Goal: Task Accomplishment & Management: Use online tool/utility

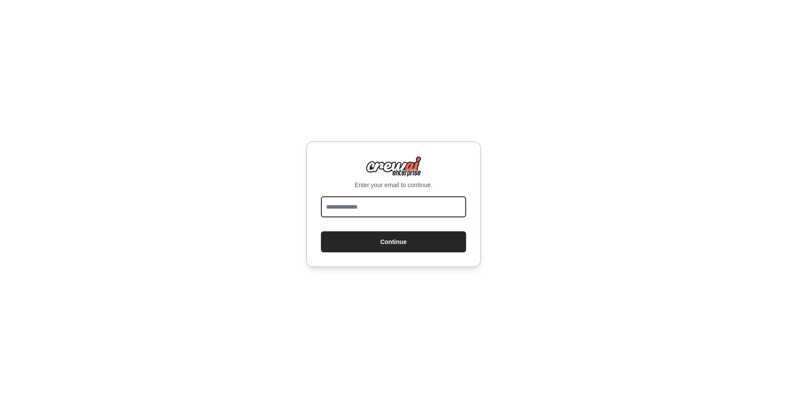
click at [377, 206] on input "email" at bounding box center [393, 206] width 145 height 21
type input "**********"
click at [374, 248] on button "Continue" at bounding box center [393, 241] width 145 height 21
click at [387, 244] on button "Continue" at bounding box center [393, 241] width 145 height 21
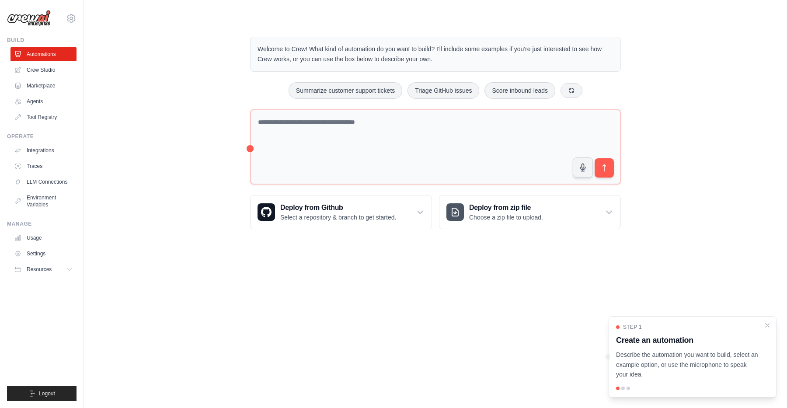
click at [765, 320] on div "Step 1 Create an automation Describe the automation you want to build, select a…" at bounding box center [693, 356] width 168 height 81
click at [767, 325] on icon "Close walkthrough" at bounding box center [768, 325] width 8 height 8
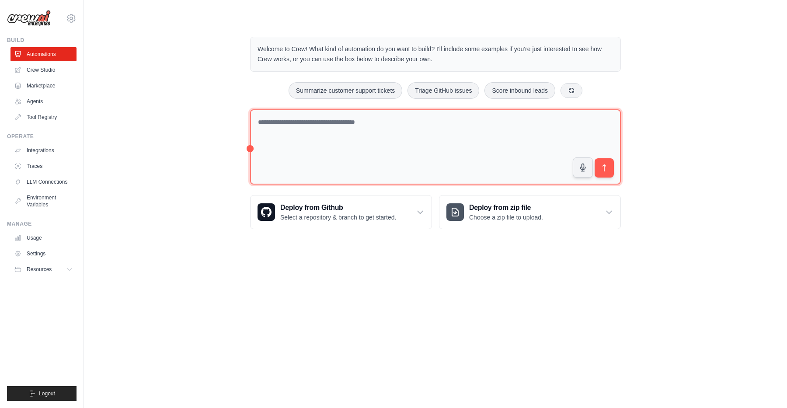
click at [338, 129] on textarea at bounding box center [435, 147] width 371 height 76
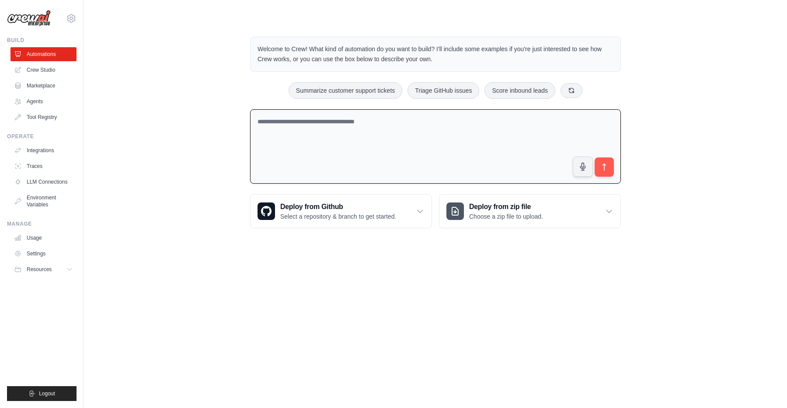
click at [275, 269] on body "rob@aicetechnology.com Settings Build Automations Crew Studio" at bounding box center [393, 204] width 787 height 408
click at [322, 142] on textarea at bounding box center [435, 146] width 371 height 75
click at [567, 86] on button at bounding box center [572, 90] width 22 height 15
click at [567, 86] on button at bounding box center [573, 90] width 22 height 15
click at [567, 86] on div "Generate weekly reports Automate social media posting Process invoices automati…" at bounding box center [435, 90] width 371 height 17
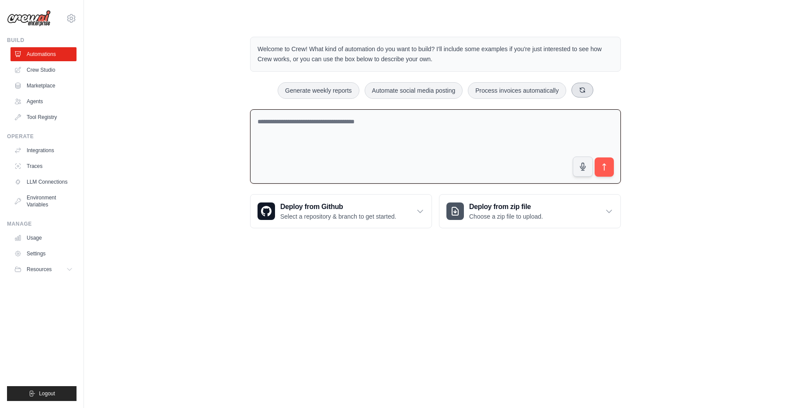
click at [577, 86] on button at bounding box center [583, 90] width 22 height 15
click at [408, 213] on div "Deploy from Github Select a repository & branch to get started." at bounding box center [341, 211] width 181 height 33
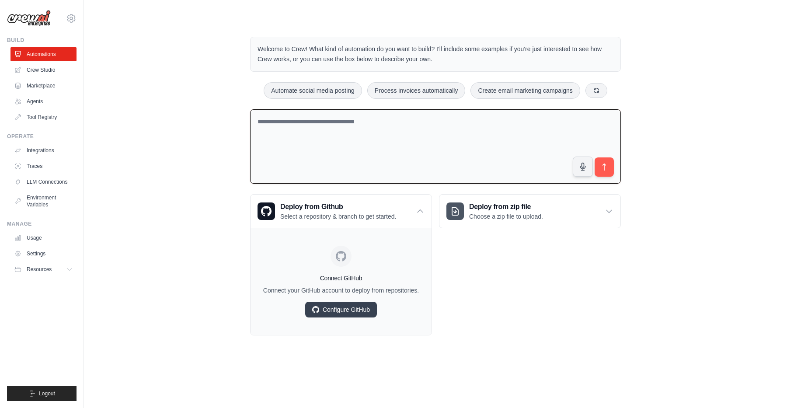
click at [493, 279] on div "Deploy from zip file Choose a zip file to upload. Upload a ZIP file containing …" at bounding box center [530, 264] width 182 height 141
click at [517, 226] on div "Deploy from zip file Choose a zip file to upload." at bounding box center [530, 211] width 181 height 33
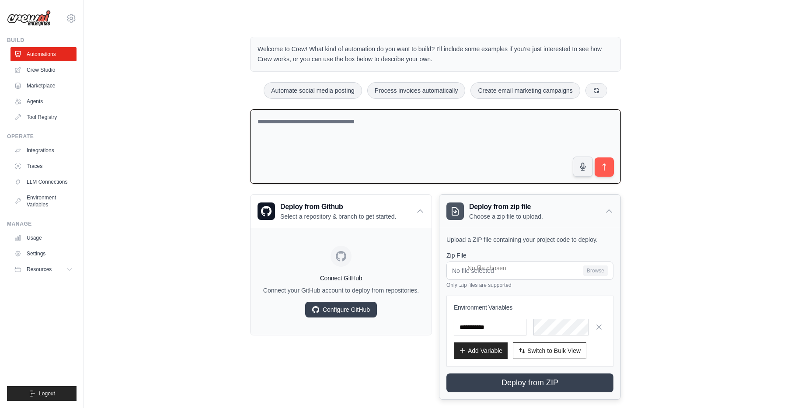
click at [517, 226] on div "Deploy from zip file Choose a zip file to upload." at bounding box center [530, 211] width 181 height 33
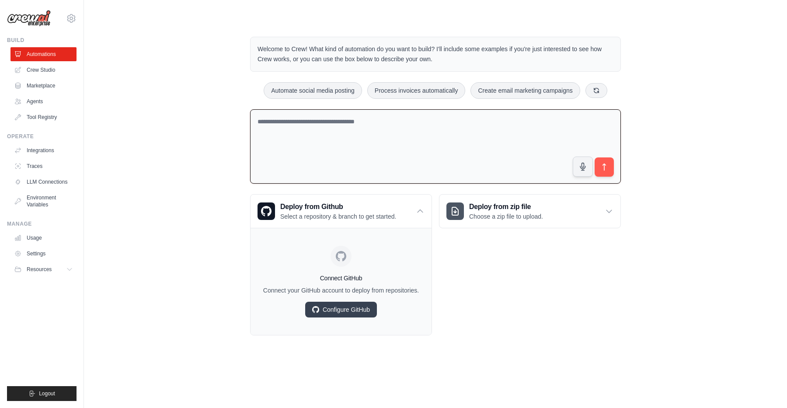
click at [609, 95] on div "Automate social media posting Process invoices automatically Create email marke…" at bounding box center [435, 90] width 371 height 17
click at [602, 94] on button at bounding box center [597, 90] width 22 height 15
click at [343, 91] on button "Automate social media posting" at bounding box center [322, 90] width 98 height 17
type textarea "**********"
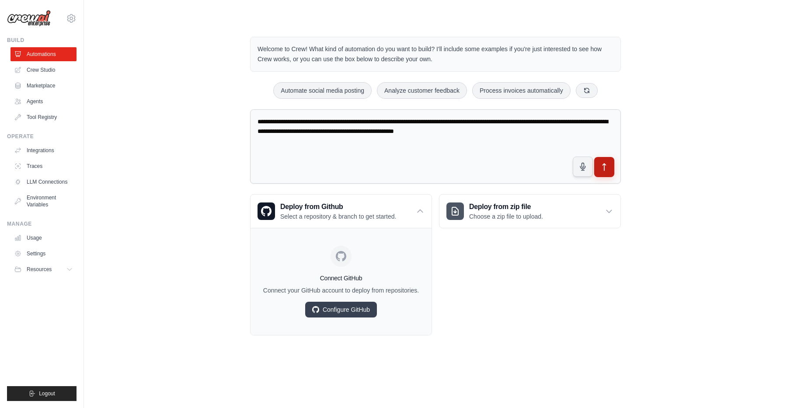
click at [607, 165] on icon "submit" at bounding box center [604, 167] width 9 height 9
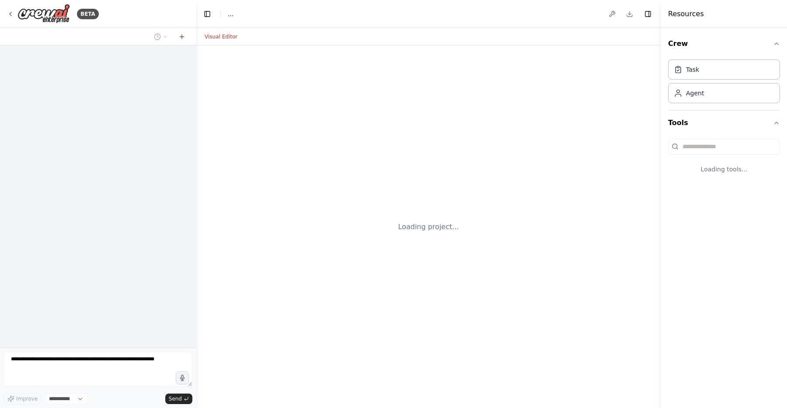
select select "****"
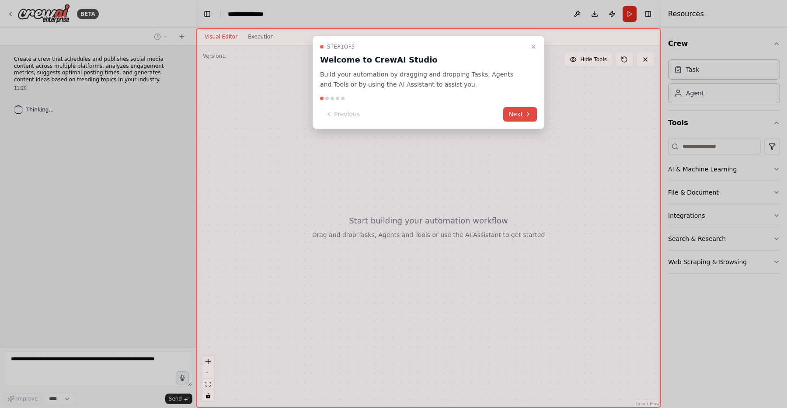
click at [517, 115] on button "Next" at bounding box center [520, 114] width 34 height 14
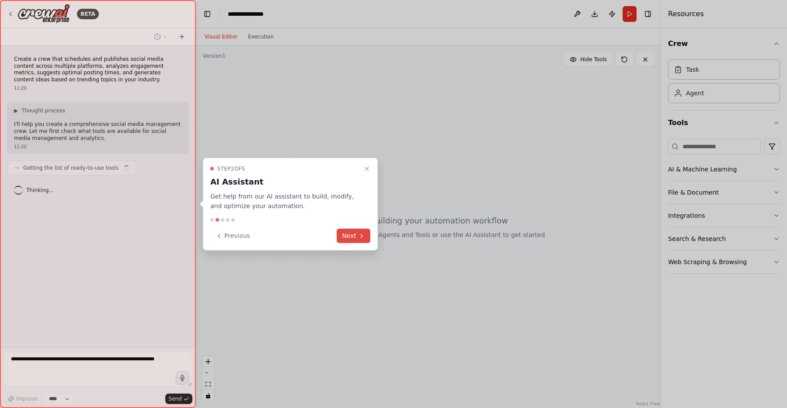
click at [361, 235] on icon at bounding box center [362, 235] width 2 height 3
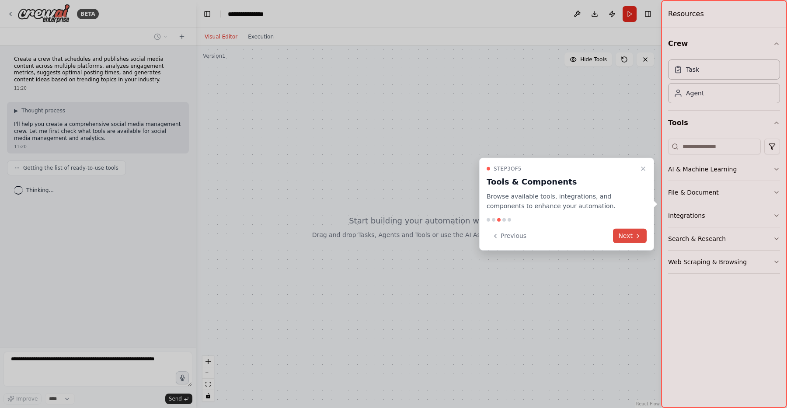
click at [630, 235] on button "Next" at bounding box center [630, 236] width 34 height 14
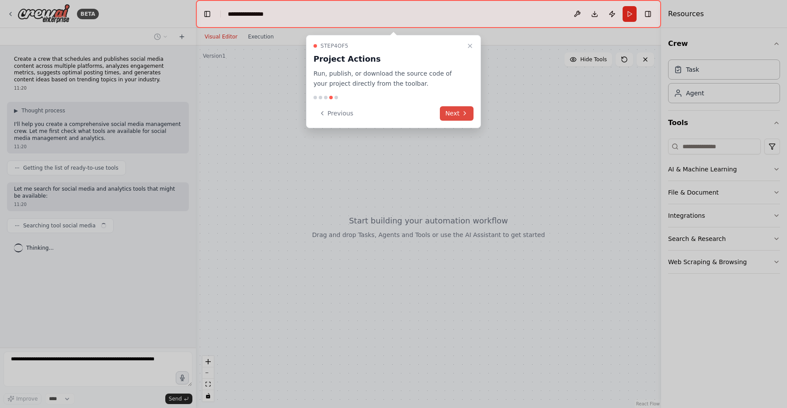
click at [460, 115] on button "Next" at bounding box center [457, 113] width 34 height 14
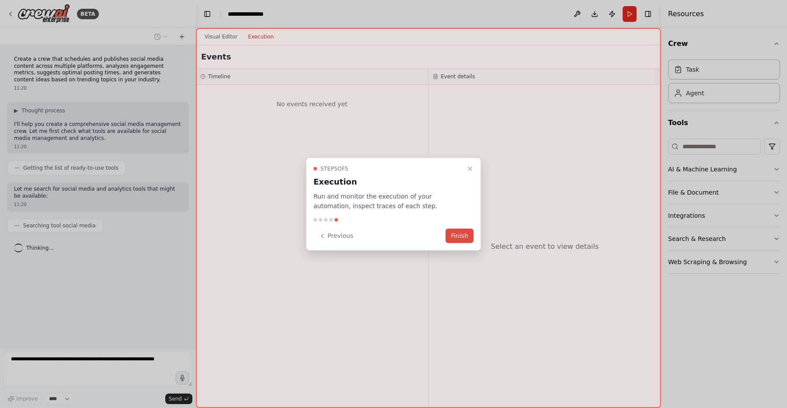
click at [461, 235] on button "Finish" at bounding box center [460, 236] width 28 height 14
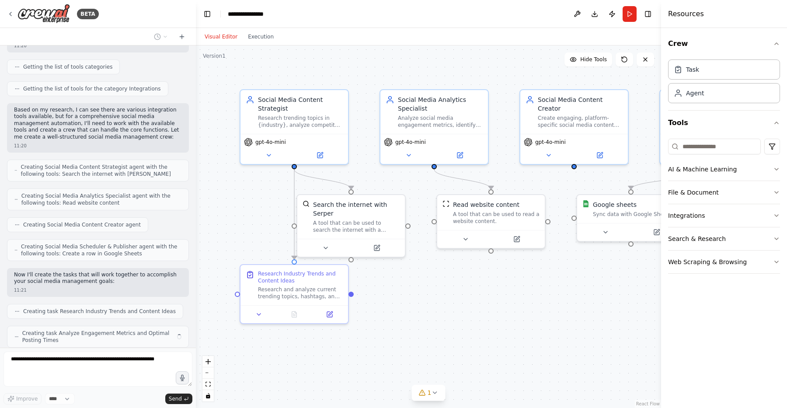
scroll to position [311, 0]
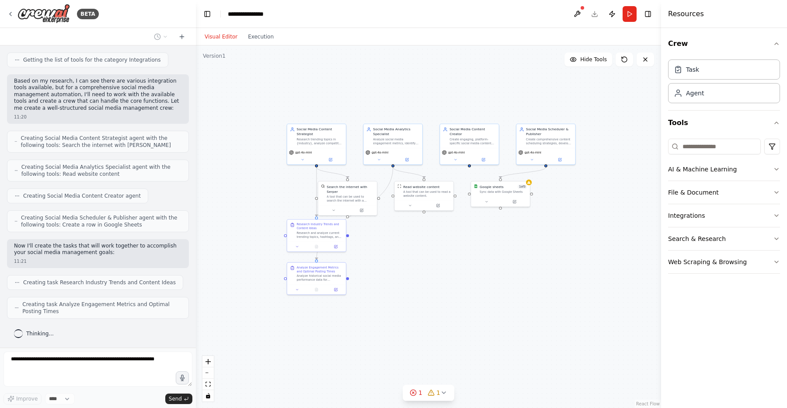
drag, startPoint x: 437, startPoint y: 295, endPoint x: 394, endPoint y: 236, distance: 72.7
click at [394, 236] on div ".deletable-edge-delete-btn { width: 20px; height: 20px; border: 0px solid #ffff…" at bounding box center [428, 226] width 465 height 363
click at [444, 267] on div ".deletable-edge-delete-btn { width: 20px; height: 20px; border: 0px solid #ffff…" at bounding box center [428, 226] width 465 height 363
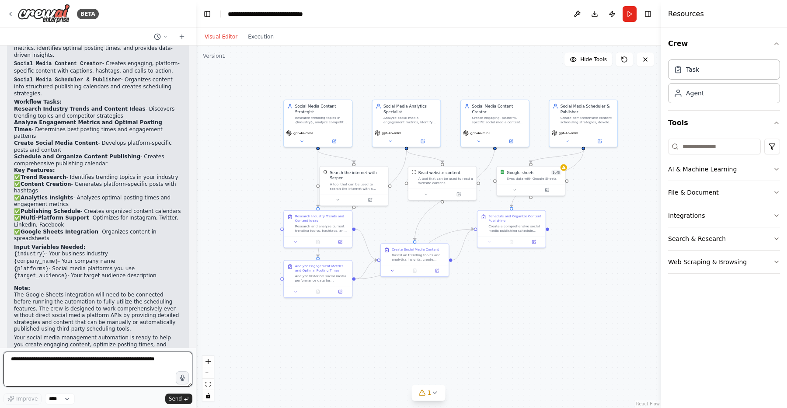
scroll to position [810, 0]
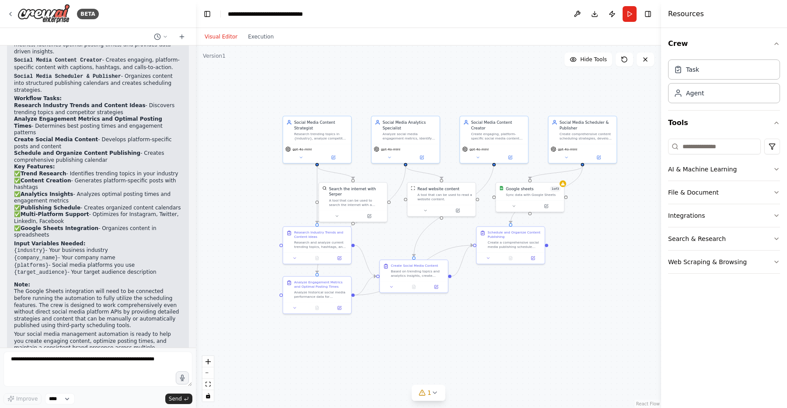
drag, startPoint x: 393, startPoint y: 301, endPoint x: 376, endPoint y: 317, distance: 23.2
click at [376, 317] on div ".deletable-edge-delete-btn { width: 20px; height: 20px; border: 0px solid #ffff…" at bounding box center [428, 226] width 465 height 363
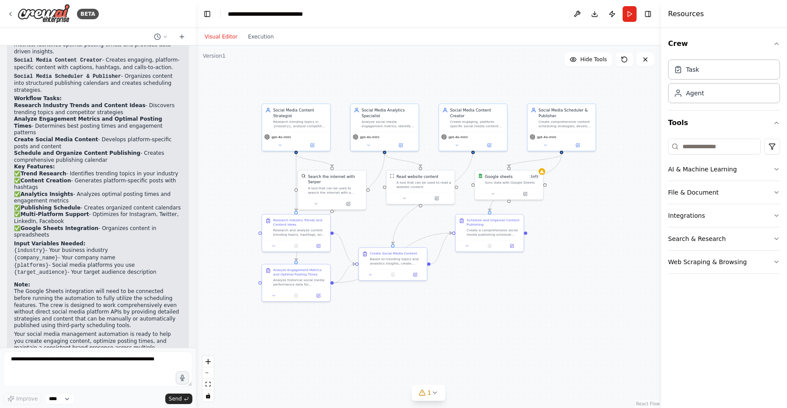
drag, startPoint x: 376, startPoint y: 317, endPoint x: 371, endPoint y: 305, distance: 13.3
click at [371, 305] on div ".deletable-edge-delete-btn { width: 20px; height: 20px; border: 0px solid #ffff…" at bounding box center [428, 226] width 465 height 363
click at [710, 169] on button "AI & Machine Learning" at bounding box center [724, 169] width 112 height 23
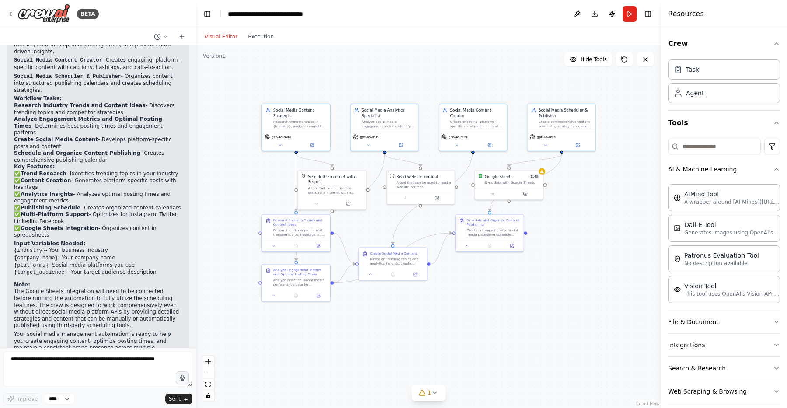
click at [747, 168] on button "AI & Machine Learning" at bounding box center [724, 169] width 112 height 23
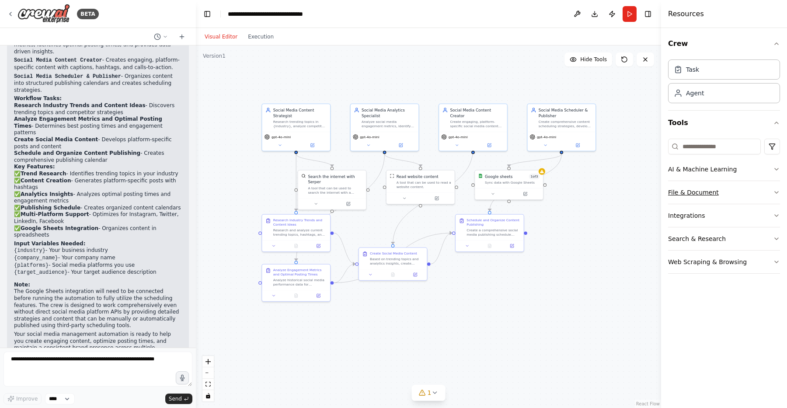
click at [747, 191] on button "File & Document" at bounding box center [724, 192] width 112 height 23
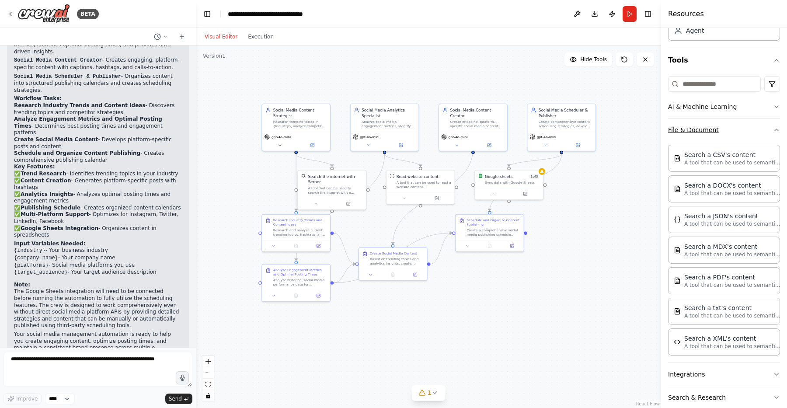
scroll to position [101, 0]
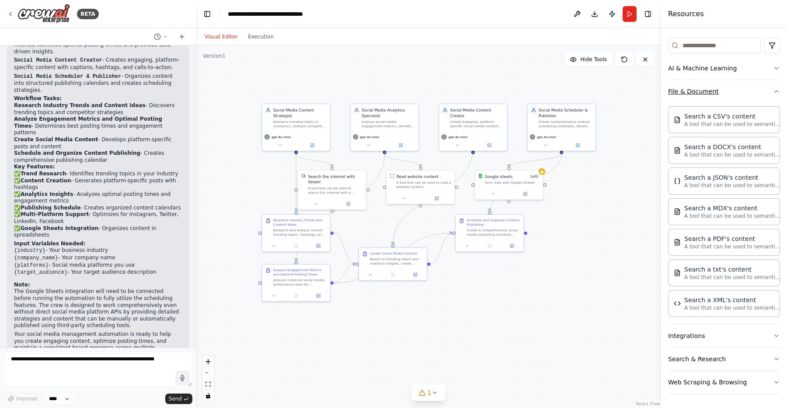
click at [723, 91] on button "File & Document" at bounding box center [724, 91] width 112 height 23
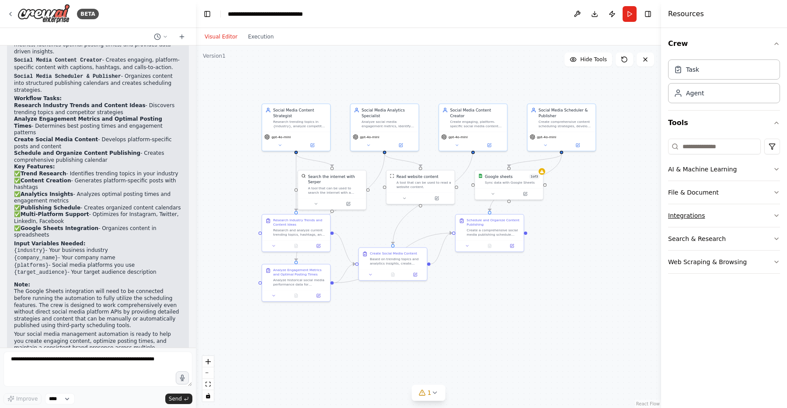
click at [722, 214] on button "Integrations" at bounding box center [724, 215] width 112 height 23
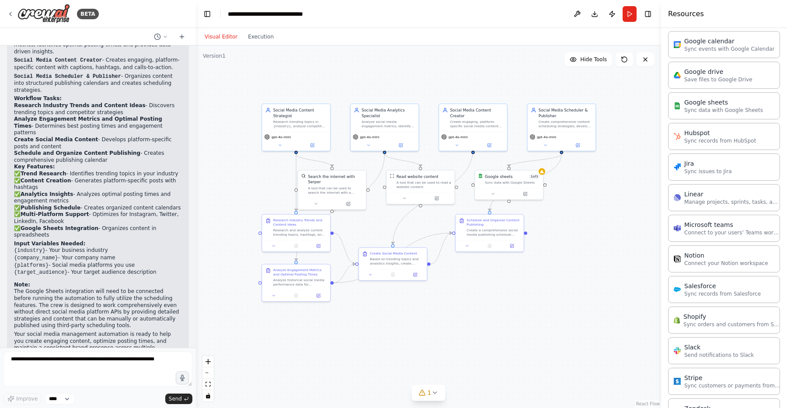
scroll to position [468, 0]
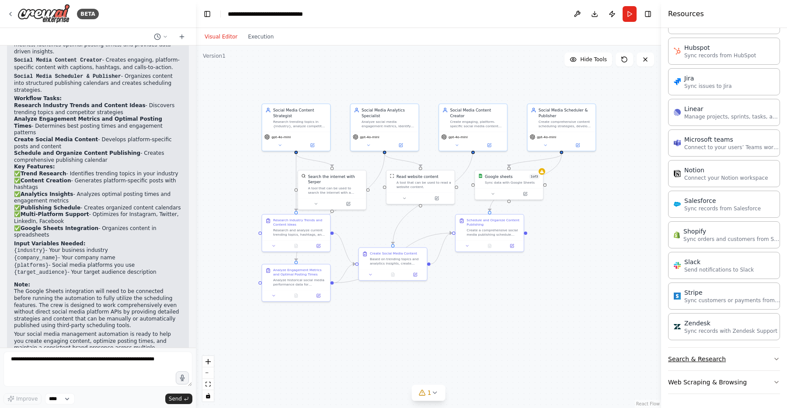
click at [745, 360] on button "Search & Research" at bounding box center [724, 359] width 112 height 23
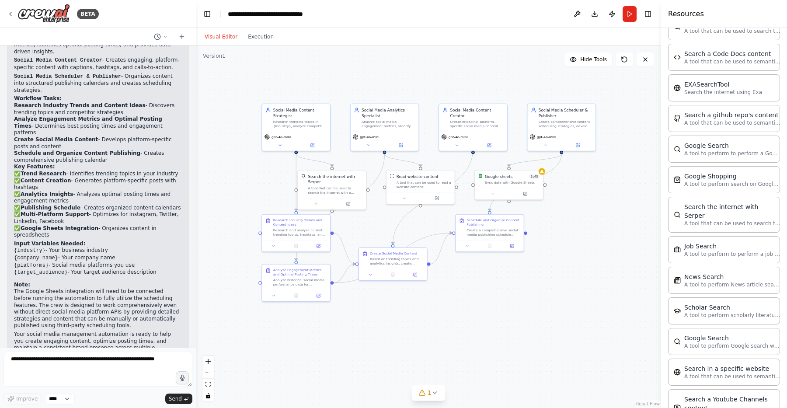
scroll to position [913, 0]
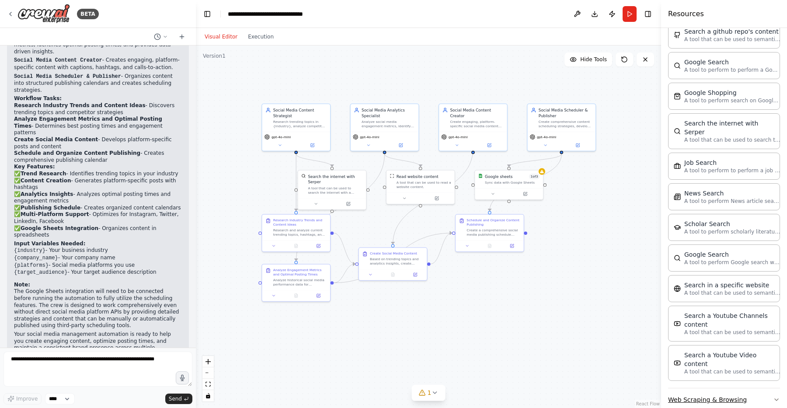
click at [744, 388] on button "Web Scraping & Browsing" at bounding box center [724, 399] width 112 height 23
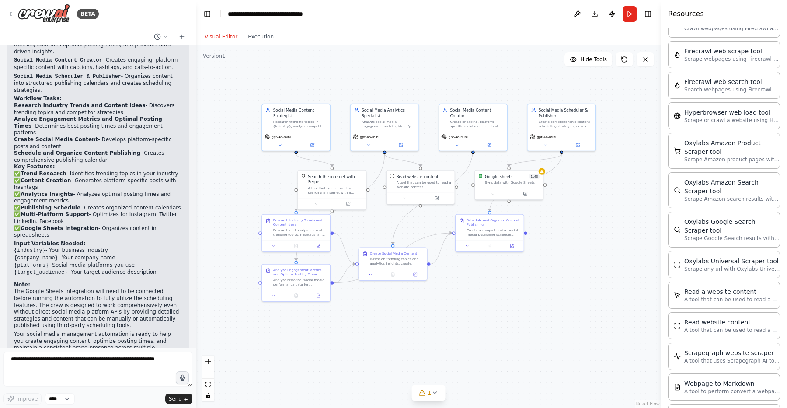
scroll to position [1375, 0]
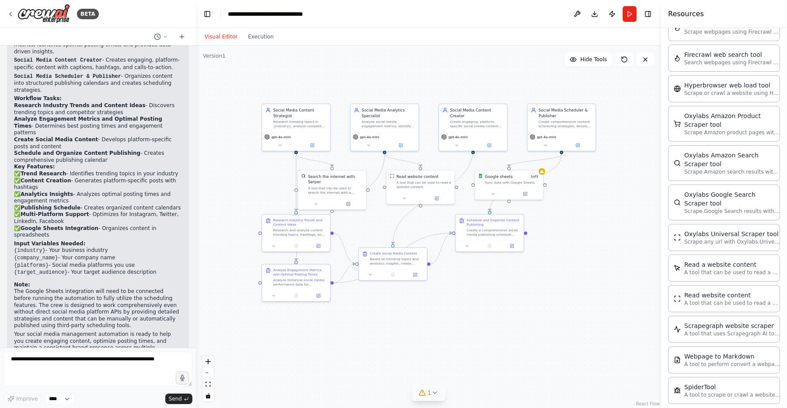
click at [437, 398] on button "1" at bounding box center [429, 393] width 34 height 16
click at [436, 329] on div ".deletable-edge-delete-btn { width: 20px; height: 20px; border: 0px solid #ffff…" at bounding box center [428, 226] width 465 height 363
click at [325, 89] on div ".deletable-edge-delete-btn { width: 20px; height: 20px; border: 0px solid #ffff…" at bounding box center [428, 226] width 465 height 363
click at [269, 32] on button "Execution" at bounding box center [261, 36] width 36 height 10
click at [229, 36] on button "Visual Editor" at bounding box center [220, 36] width 43 height 10
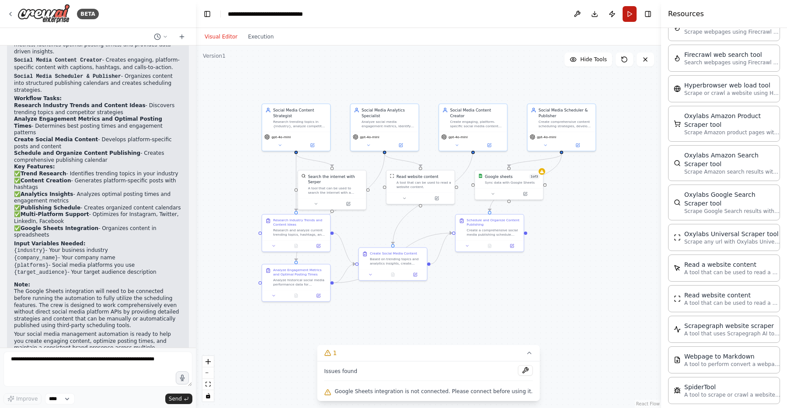
click at [625, 15] on button "Run" at bounding box center [630, 14] width 14 height 16
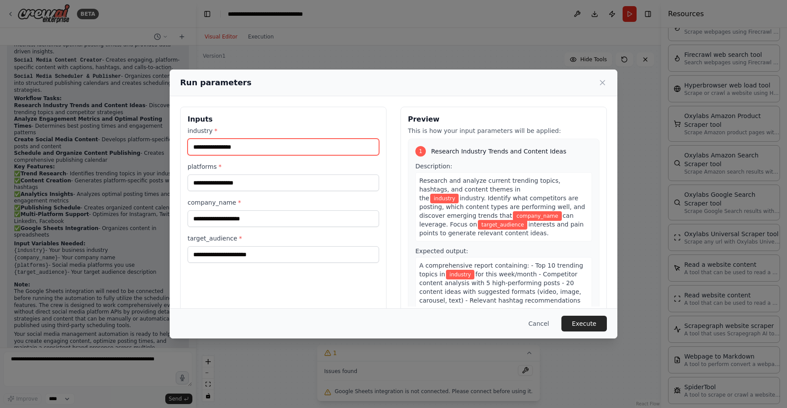
click at [302, 153] on input "industry *" at bounding box center [284, 147] width 192 height 17
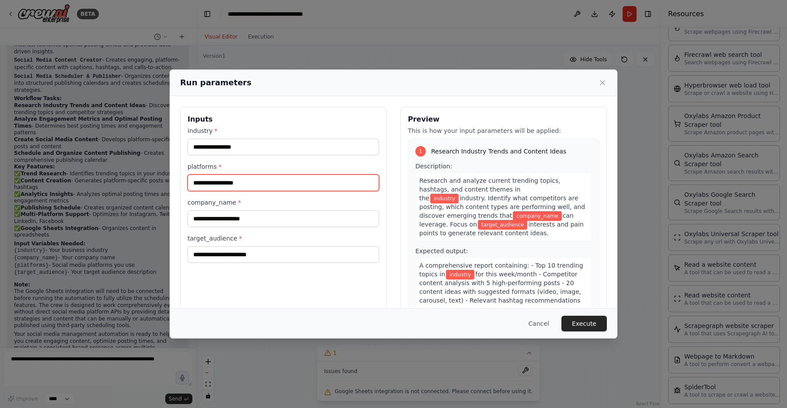
click at [260, 184] on input "platforms *" at bounding box center [284, 183] width 192 height 17
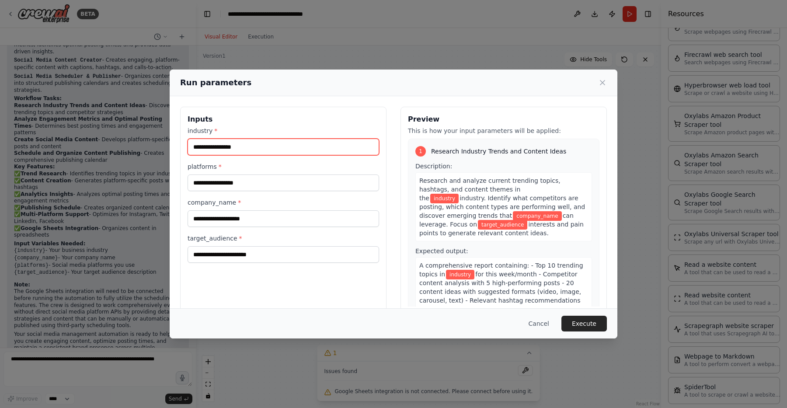
click at [247, 145] on input "industry *" at bounding box center [284, 147] width 192 height 17
click at [215, 150] on input "industry *" at bounding box center [284, 147] width 192 height 17
type input "**********"
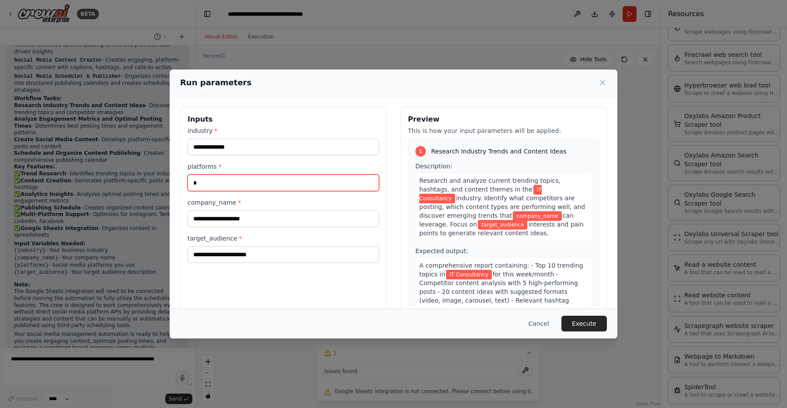
type input "*"
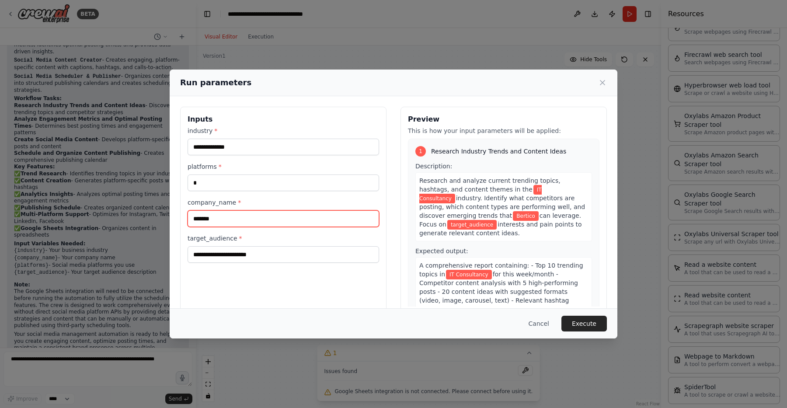
type input "*******"
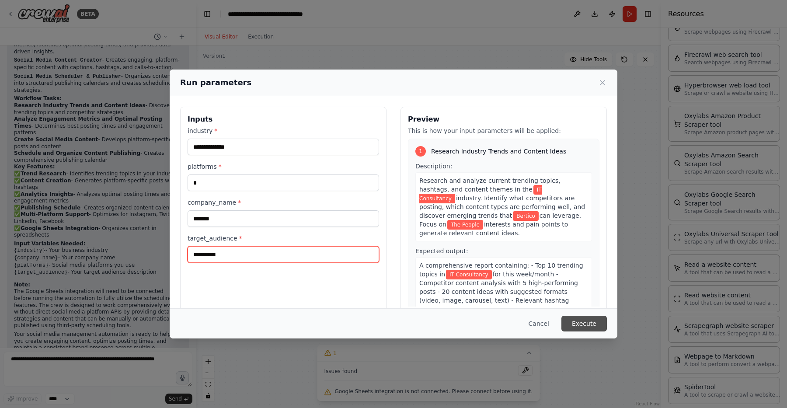
type input "**********"
click at [578, 321] on button "Execute" at bounding box center [584, 324] width 45 height 16
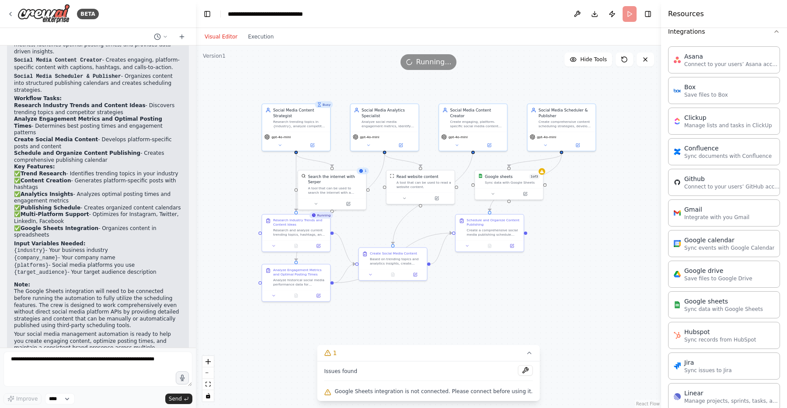
scroll to position [0, 0]
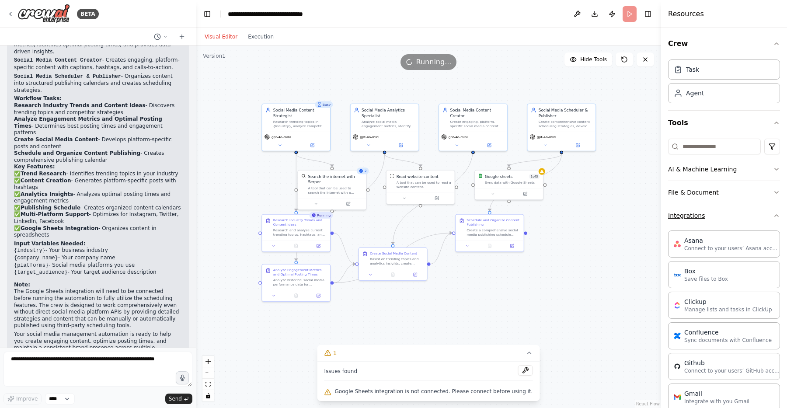
click at [772, 213] on button "Integrations" at bounding box center [724, 215] width 112 height 23
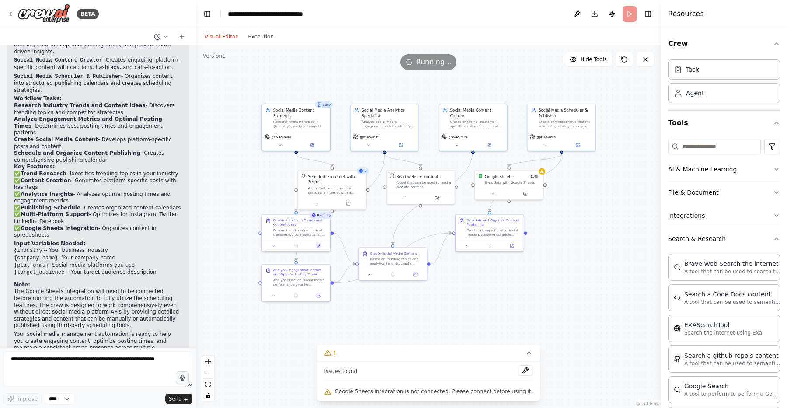
click at [615, 216] on div ".deletable-edge-delete-btn { width: 20px; height: 20px; border: 0px solid #ffff…" at bounding box center [428, 226] width 465 height 363
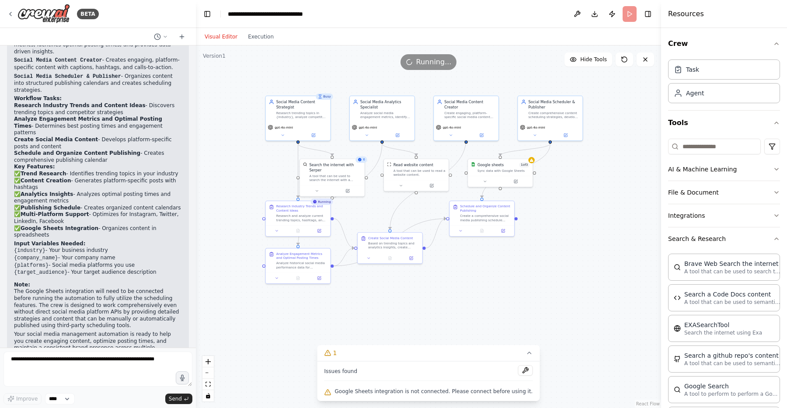
drag, startPoint x: 463, startPoint y: 300, endPoint x: 449, endPoint y: 294, distance: 14.9
click at [449, 294] on div ".deletable-edge-delete-btn { width: 20px; height: 20px; border: 0px solid #ffff…" at bounding box center [428, 226] width 465 height 363
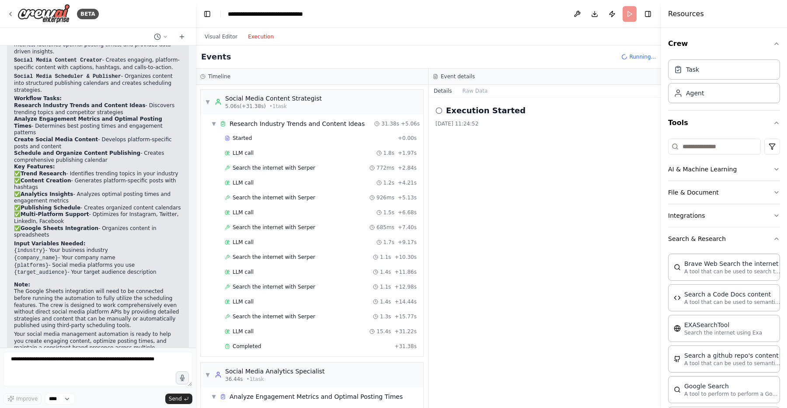
click at [261, 35] on button "Execution" at bounding box center [261, 36] width 36 height 10
click at [230, 37] on button "Visual Editor" at bounding box center [220, 36] width 43 height 10
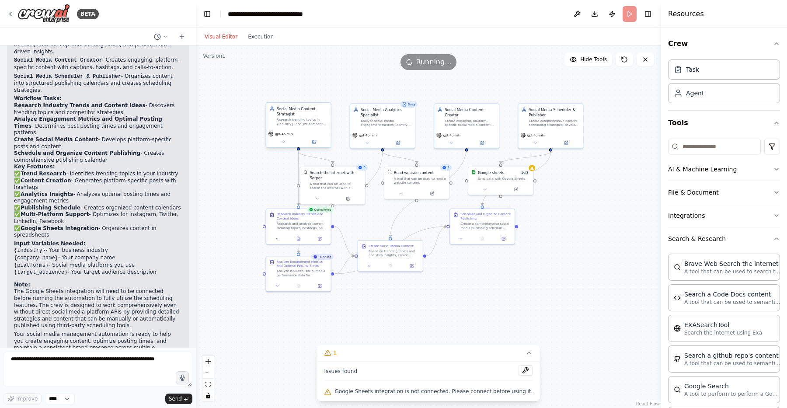
click at [283, 147] on div "gpt-4o-mini" at bounding box center [298, 138] width 65 height 18
click at [284, 143] on icon at bounding box center [283, 142] width 4 height 4
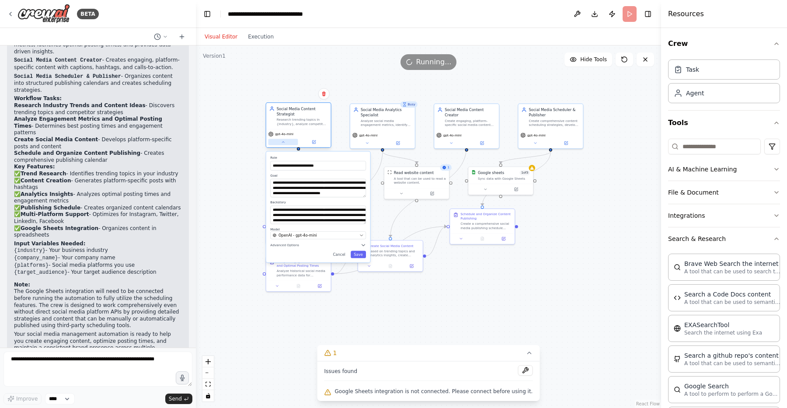
click at [285, 142] on icon at bounding box center [283, 142] width 4 height 4
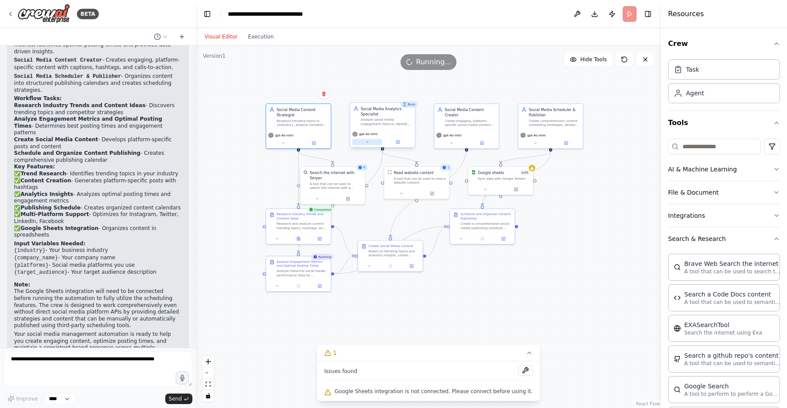
click at [370, 145] on button at bounding box center [368, 142] width 30 height 6
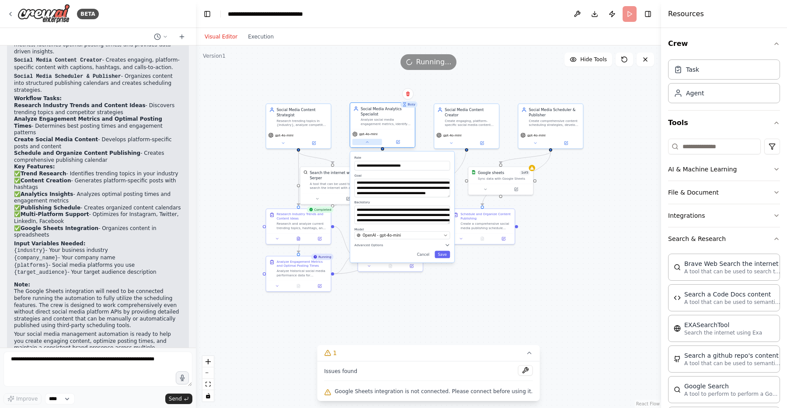
click at [370, 145] on button at bounding box center [368, 142] width 30 height 6
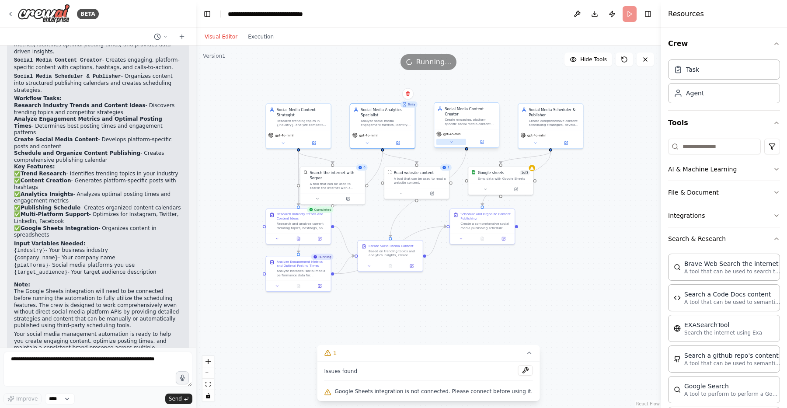
click at [456, 139] on button at bounding box center [451, 142] width 30 height 6
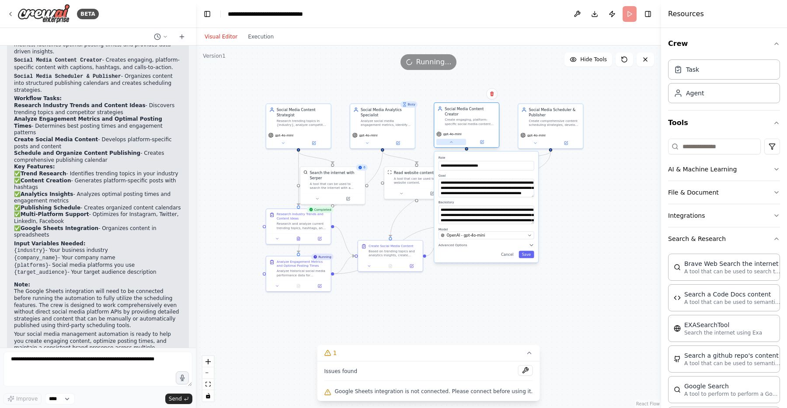
click at [456, 139] on button at bounding box center [451, 142] width 30 height 6
click at [592, 189] on div ".deletable-edge-delete-btn { width: 20px; height: 20px; border: 0px solid #ffff…" at bounding box center [428, 226] width 465 height 363
click at [562, 182] on div ".deletable-edge-delete-btn { width: 20px; height: 20px; border: 0px solid #ffff…" at bounding box center [428, 226] width 465 height 363
click at [510, 251] on button "Cancel" at bounding box center [507, 254] width 19 height 7
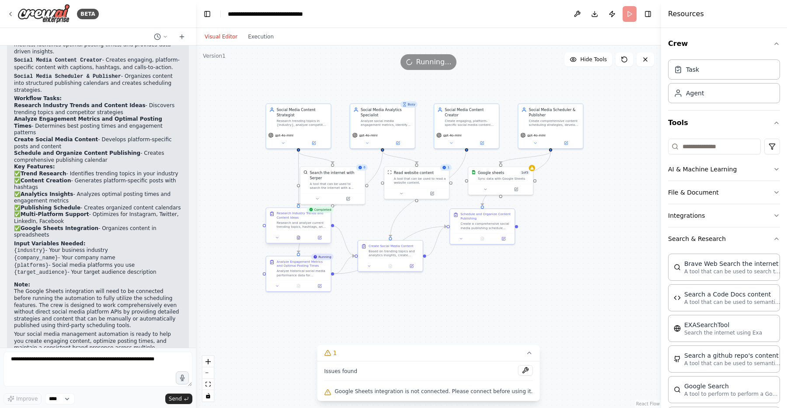
click at [301, 221] on div "Research and analyze current trending topics, hashtags, and content themes in t…" at bounding box center [302, 224] width 51 height 8
click at [249, 247] on div ".deletable-edge-delete-btn { width: 20px; height: 20px; border: 0px solid #ffff…" at bounding box center [428, 226] width 465 height 363
click at [278, 239] on icon at bounding box center [277, 238] width 4 height 4
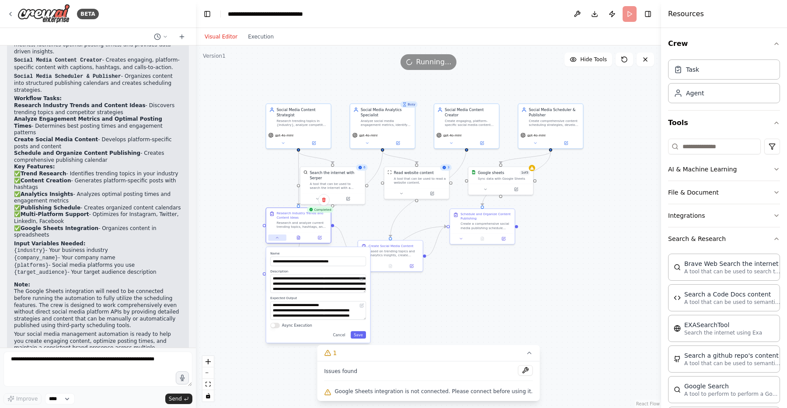
click at [278, 239] on icon at bounding box center [277, 238] width 4 height 4
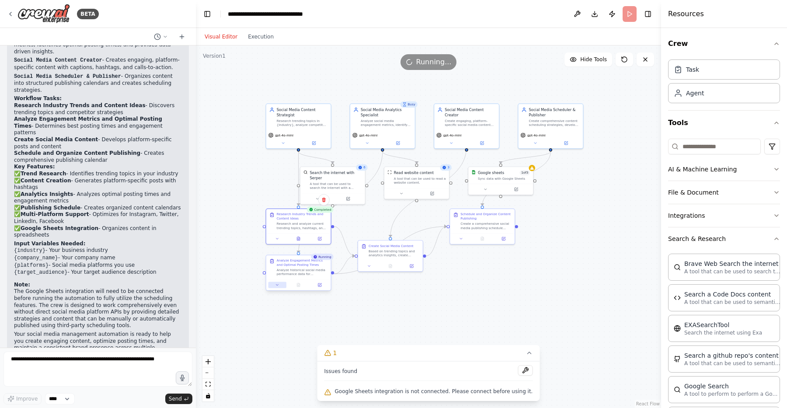
click at [279, 287] on button at bounding box center [278, 285] width 18 height 6
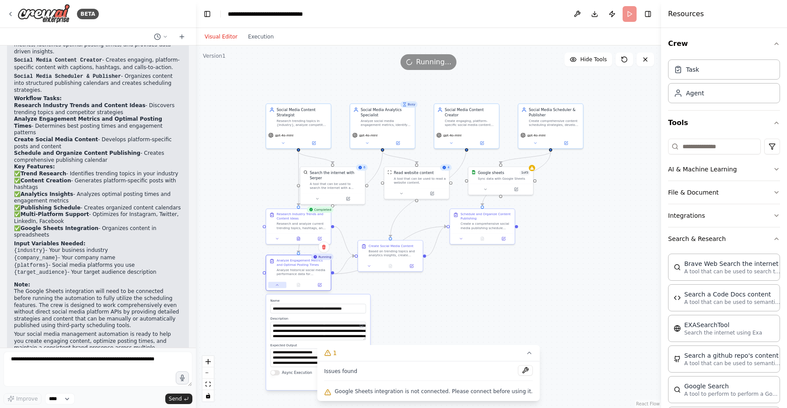
click at [279, 287] on button at bounding box center [278, 285] width 18 height 6
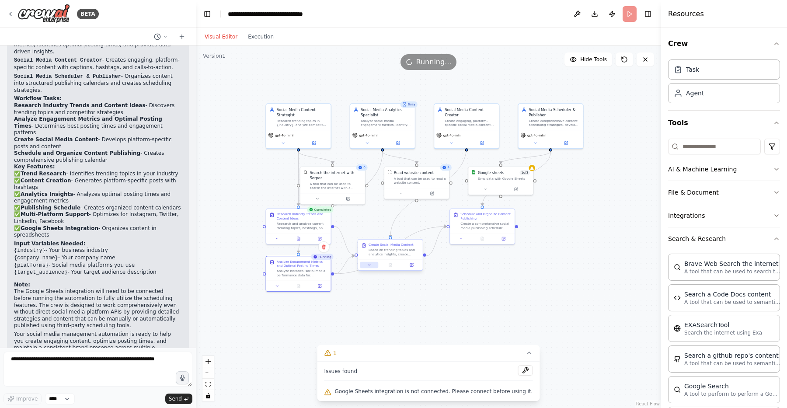
click at [368, 264] on icon at bounding box center [369, 265] width 4 height 4
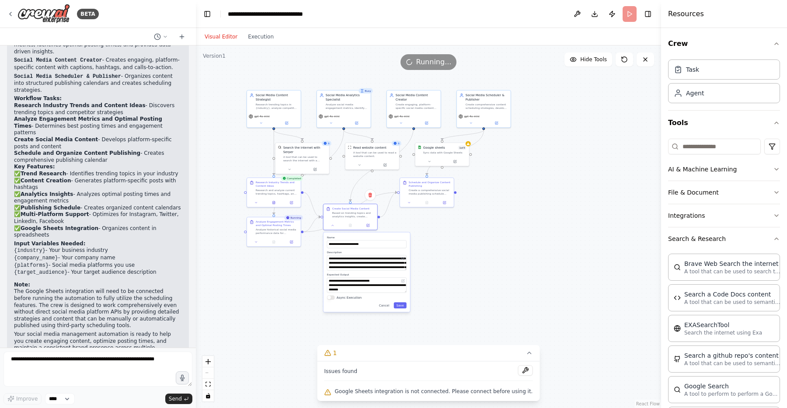
drag, startPoint x: 510, startPoint y: 278, endPoint x: 483, endPoint y: 239, distance: 48.0
click at [483, 239] on div ".deletable-edge-delete-btn { width: 20px; height: 20px; border: 0px solid #ffff…" at bounding box center [428, 226] width 465 height 363
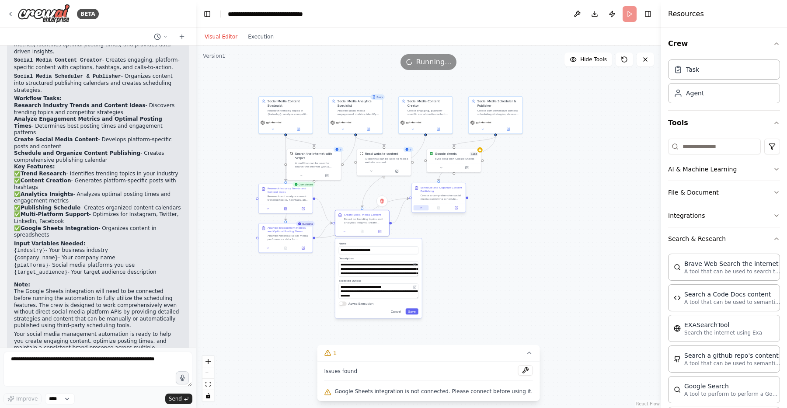
click at [423, 208] on button at bounding box center [421, 207] width 15 height 5
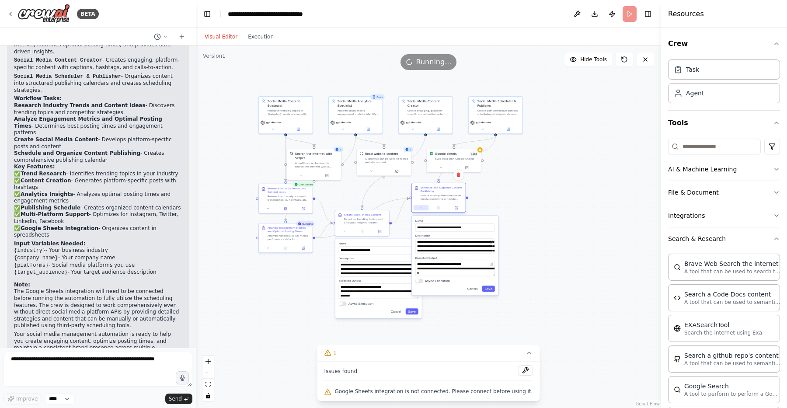
click at [423, 208] on button at bounding box center [421, 207] width 15 height 5
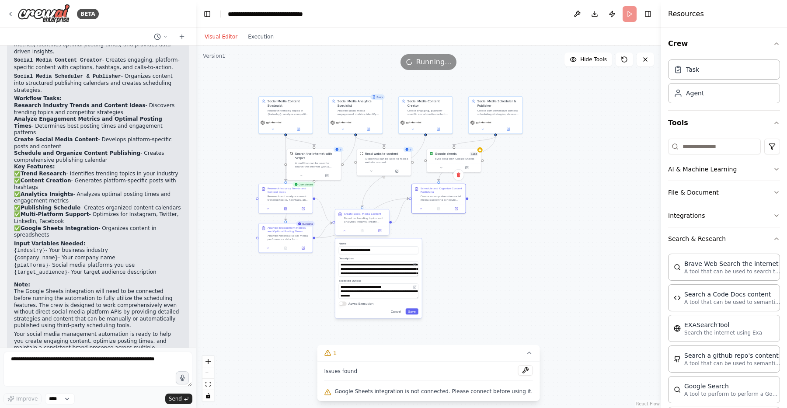
click at [345, 234] on div at bounding box center [362, 230] width 54 height 9
click at [345, 231] on icon at bounding box center [344, 230] width 3 height 3
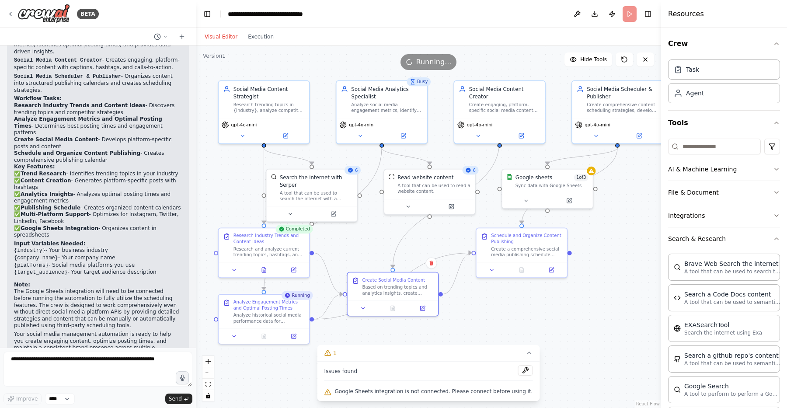
drag, startPoint x: 403, startPoint y: 121, endPoint x: 462, endPoint y: 140, distance: 61.8
click at [462, 140] on div ".deletable-edge-delete-btn { width: 20px; height: 20px; border: 0px solid #ffff…" at bounding box center [428, 226] width 465 height 363
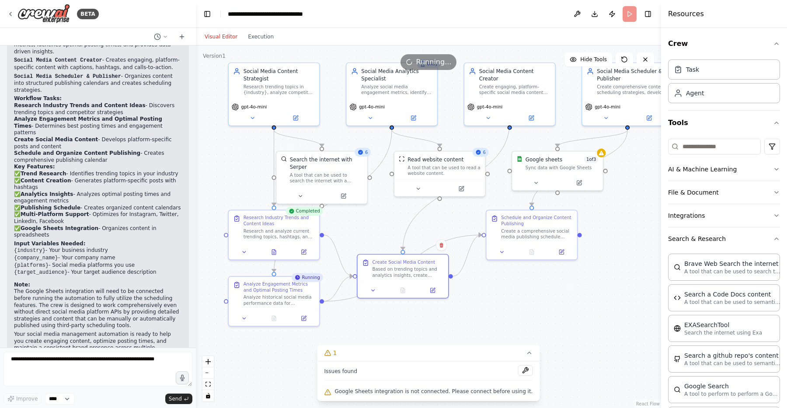
drag, startPoint x: 482, startPoint y: 322, endPoint x: 492, endPoint y: 304, distance: 20.6
click at [492, 304] on div ".deletable-edge-delete-btn { width: 20px; height: 20px; border: 0px solid #ffff…" at bounding box center [428, 226] width 465 height 363
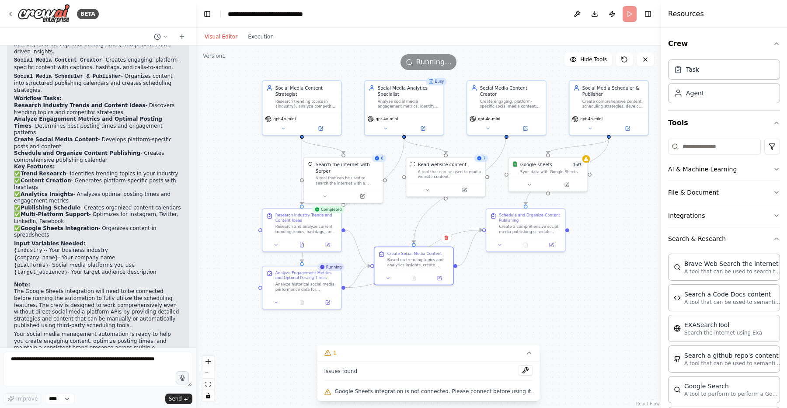
drag, startPoint x: 499, startPoint y: 300, endPoint x: 497, endPoint y: 287, distance: 13.2
click at [497, 287] on div ".deletable-edge-delete-btn { width: 20px; height: 20px; border: 0px solid #ffff…" at bounding box center [428, 226] width 465 height 363
click at [258, 42] on div "Visual Editor Execution" at bounding box center [239, 36] width 80 height 17
click at [259, 38] on button "Execution" at bounding box center [261, 36] width 36 height 10
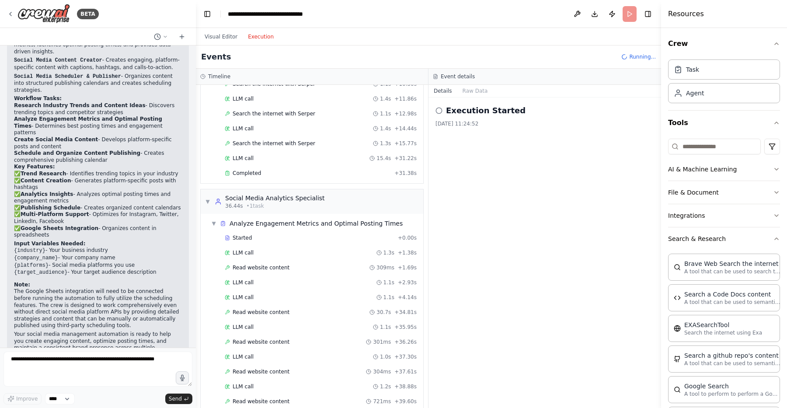
scroll to position [300, 0]
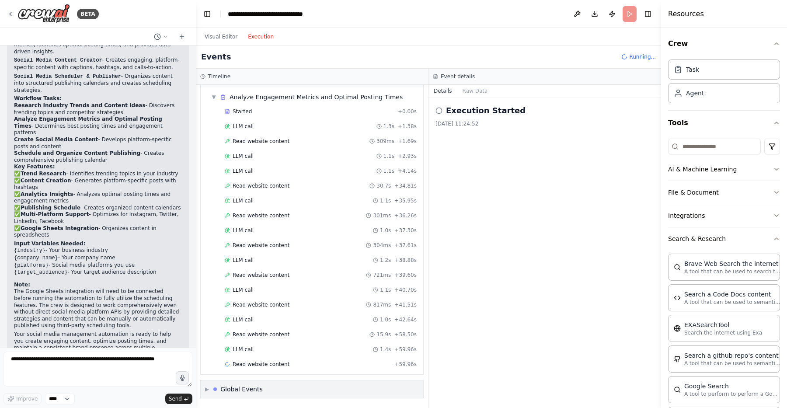
click at [207, 386] on span "▶" at bounding box center [207, 389] width 4 height 7
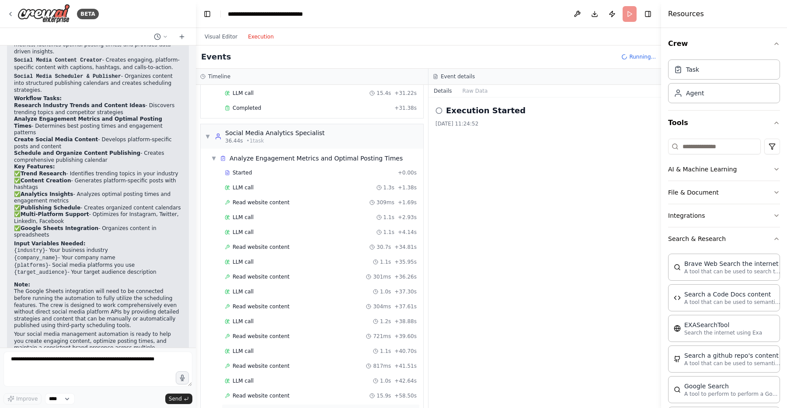
scroll to position [238, 0]
click at [268, 245] on span "Read website content" at bounding box center [261, 247] width 57 height 7
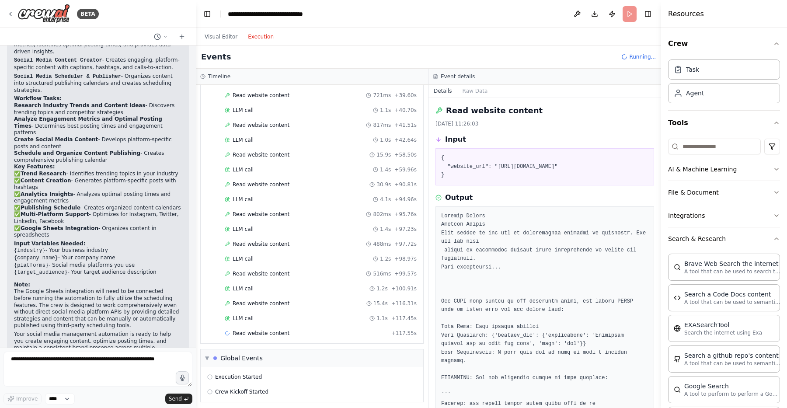
scroll to position [483, 0]
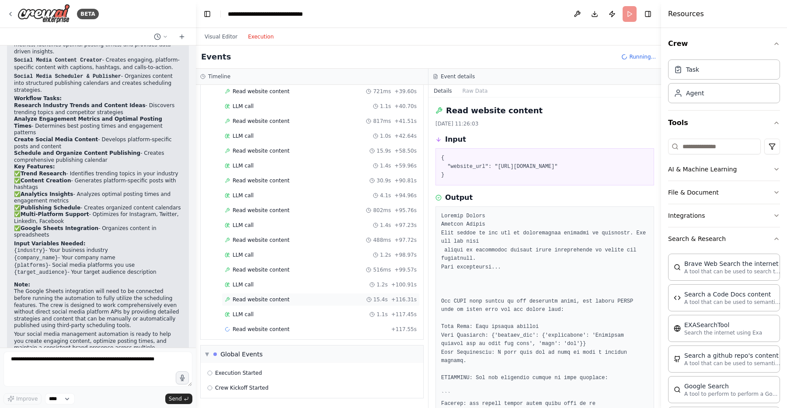
click at [266, 302] on span "Read website content" at bounding box center [261, 299] width 57 height 7
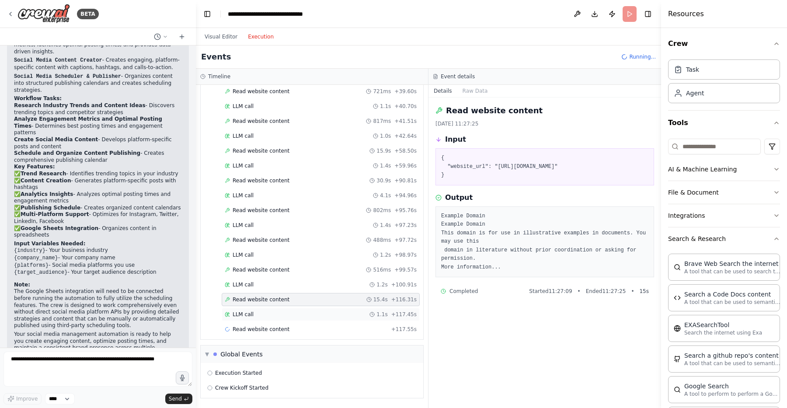
click at [261, 318] on div "LLM call 1.1s + 117.45s" at bounding box center [321, 314] width 198 height 13
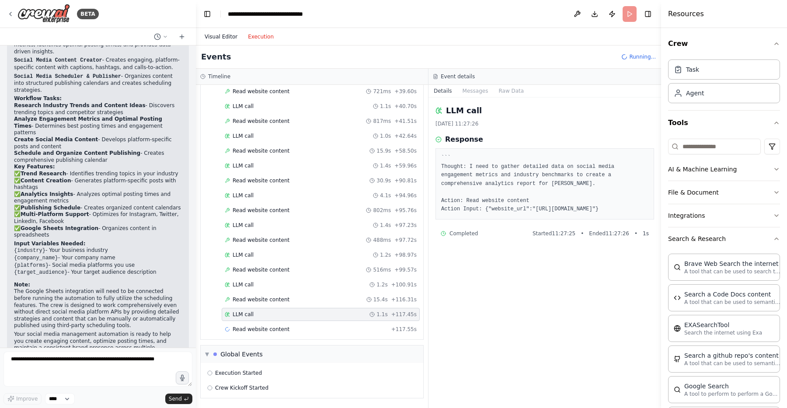
click at [221, 37] on button "Visual Editor" at bounding box center [220, 36] width 43 height 10
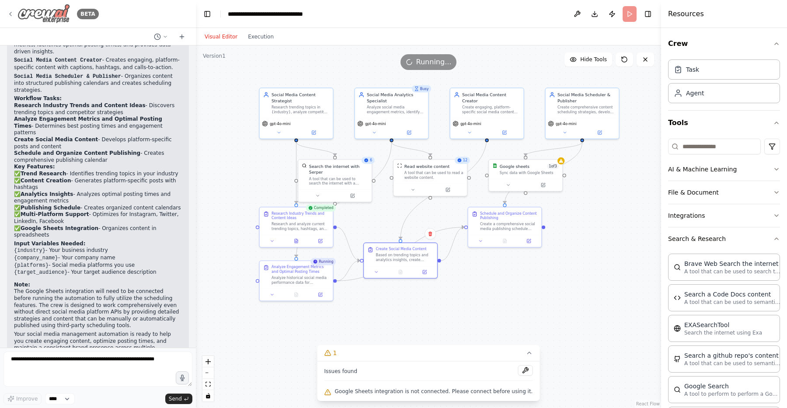
click at [13, 12] on icon at bounding box center [10, 13] width 7 height 7
click at [10, 15] on icon at bounding box center [10, 13] width 7 height 7
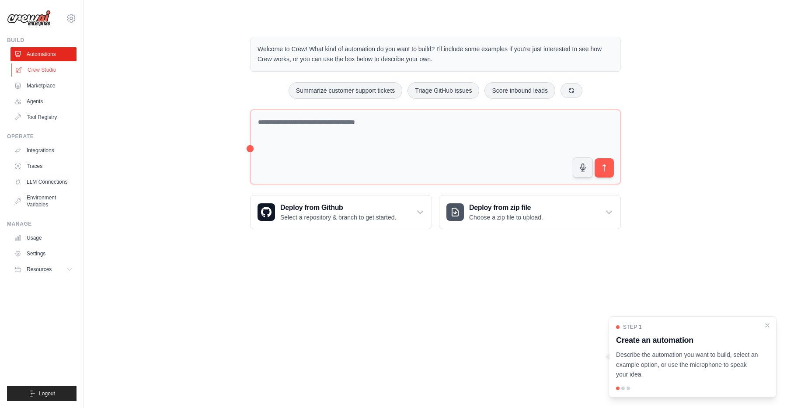
click at [56, 67] on link "Crew Studio" at bounding box center [44, 70] width 66 height 14
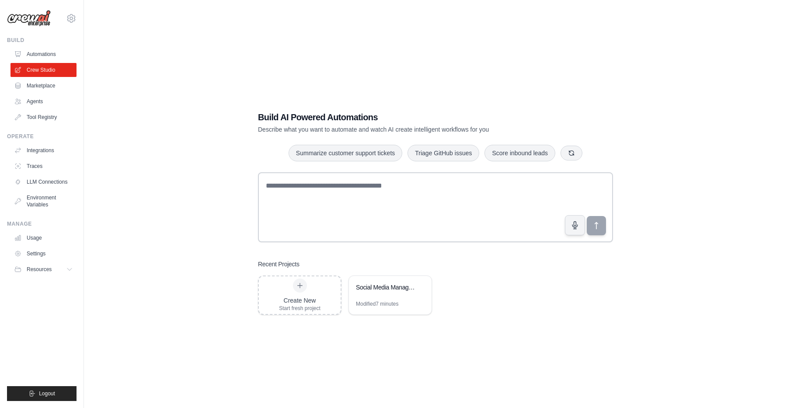
click at [55, 86] on link "Marketplace" at bounding box center [43, 86] width 66 height 14
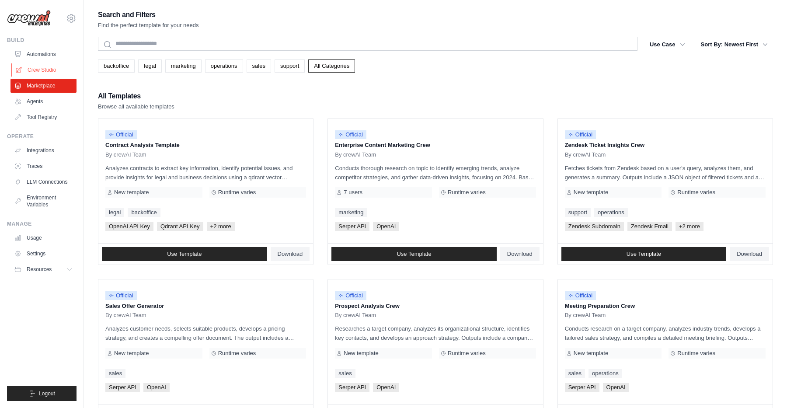
click at [62, 73] on link "Crew Studio" at bounding box center [44, 70] width 66 height 14
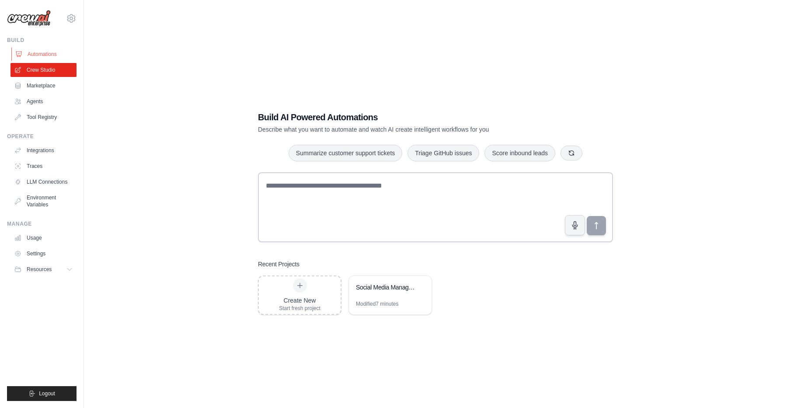
click at [37, 53] on link "Automations" at bounding box center [44, 54] width 66 height 14
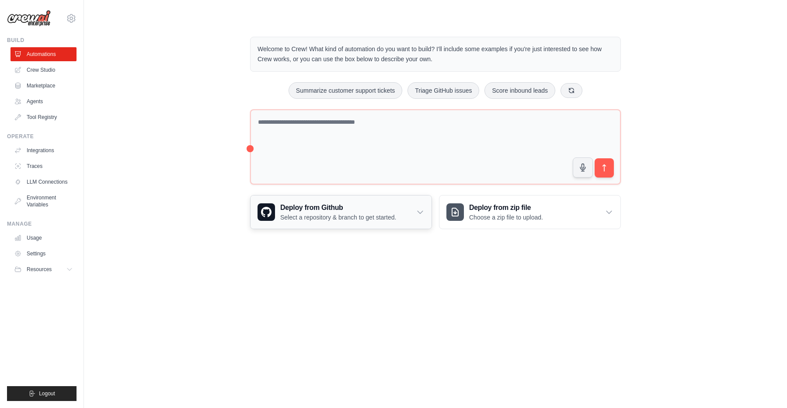
click at [354, 215] on p "Select a repository & branch to get started." at bounding box center [338, 217] width 116 height 9
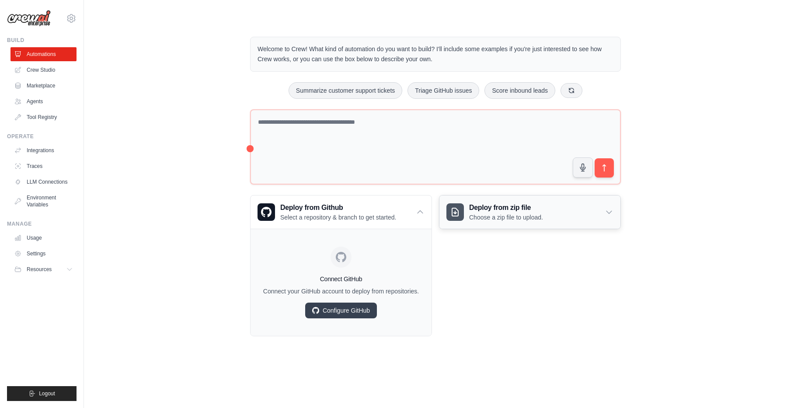
click at [492, 212] on h3 "Deploy from zip file" at bounding box center [506, 207] width 74 height 10
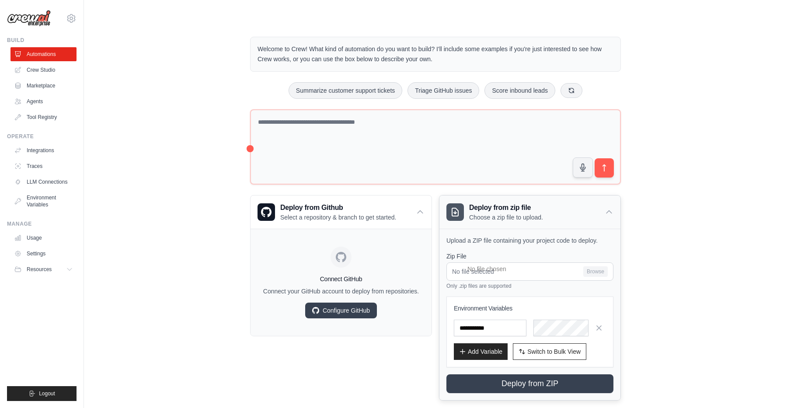
click at [512, 219] on p "Choose a zip file to upload." at bounding box center [506, 217] width 74 height 9
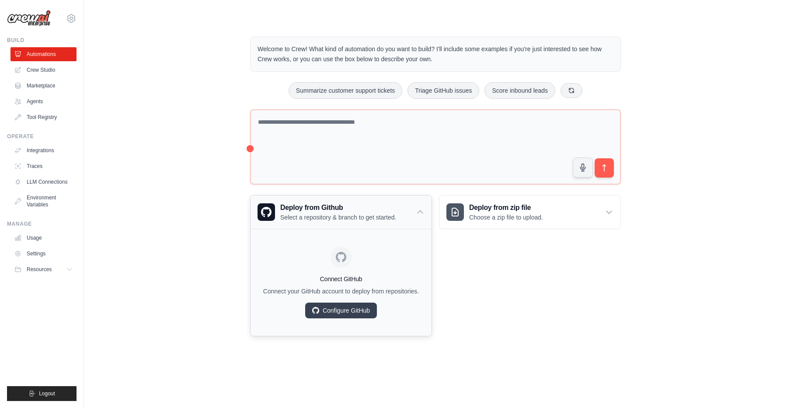
click at [419, 216] on div "Deploy from Github Select a repository & branch to get started." at bounding box center [341, 211] width 181 height 33
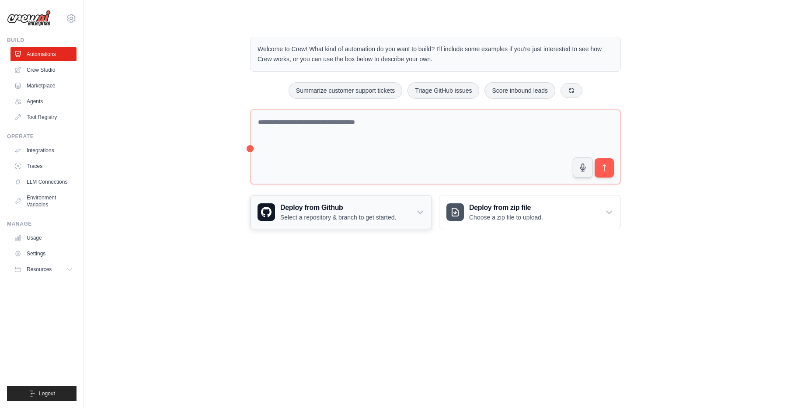
click at [412, 215] on div "Deploy from Github Select a repository & branch to get started." at bounding box center [341, 211] width 181 height 33
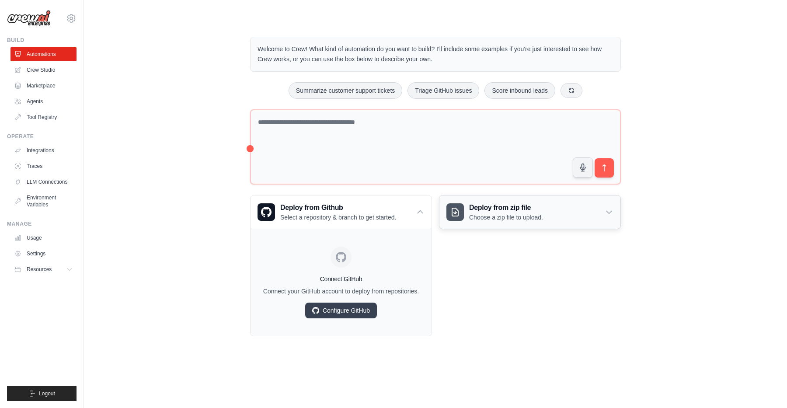
click at [492, 216] on p "Choose a zip file to upload." at bounding box center [506, 217] width 74 height 9
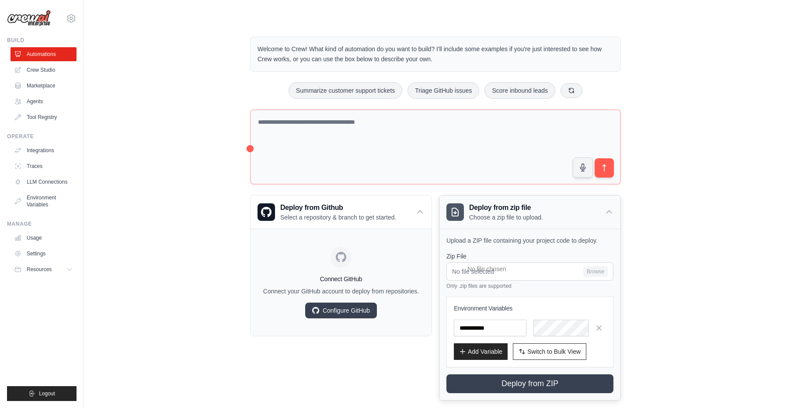
click at [492, 216] on p "Choose a zip file to upload." at bounding box center [506, 217] width 74 height 9
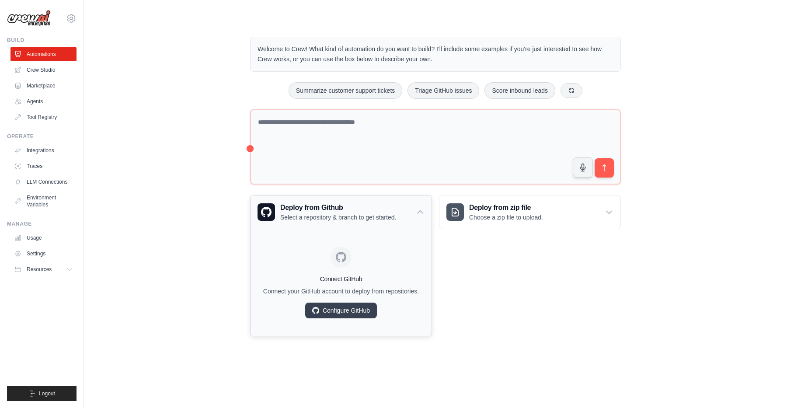
click at [412, 206] on div "Deploy from Github Select a repository & branch to get started." at bounding box center [341, 211] width 181 height 33
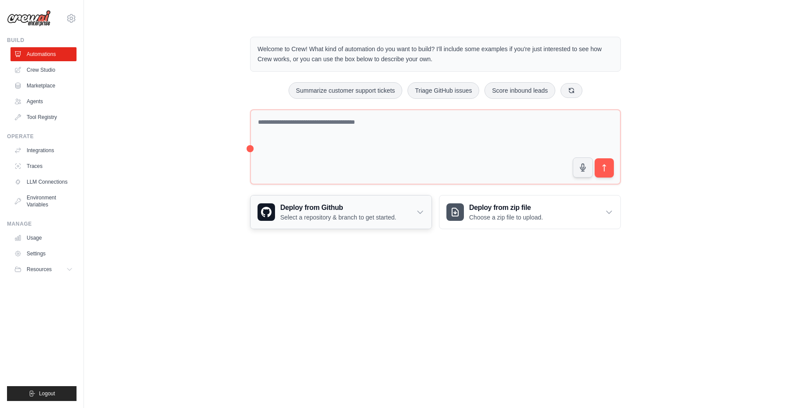
click at [412, 206] on div "Deploy from Github Select a repository & branch to get started." at bounding box center [341, 211] width 181 height 33
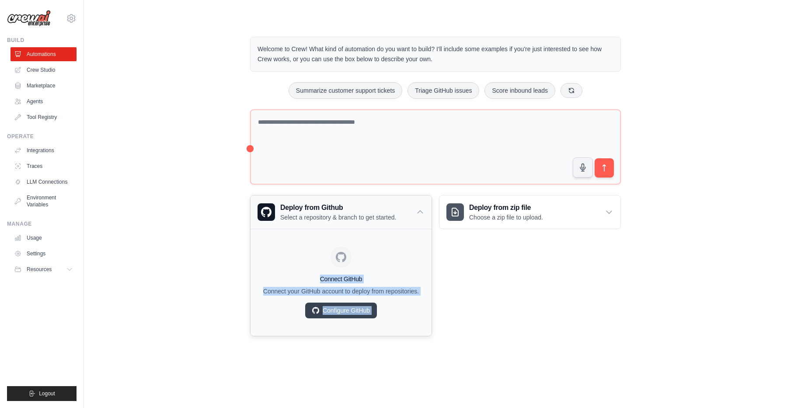
click at [412, 206] on div "Deploy from Github Select a repository & branch to get started." at bounding box center [341, 211] width 181 height 33
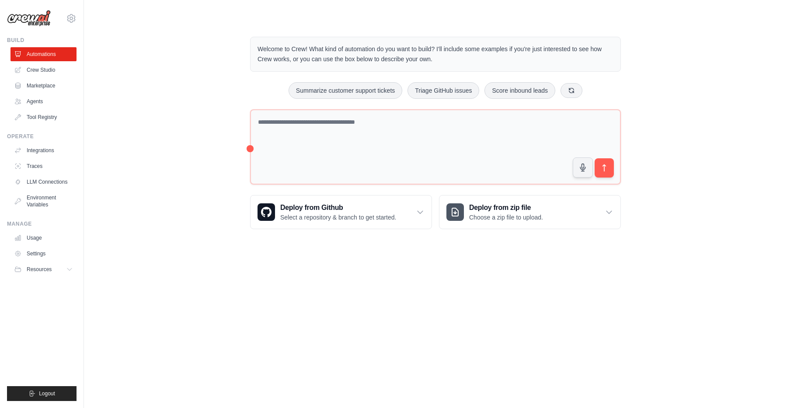
click at [424, 255] on body "rob@aicetechnology.com Settings Build Automations Crew Studio" at bounding box center [393, 204] width 787 height 408
click at [416, 216] on icon at bounding box center [420, 212] width 9 height 9
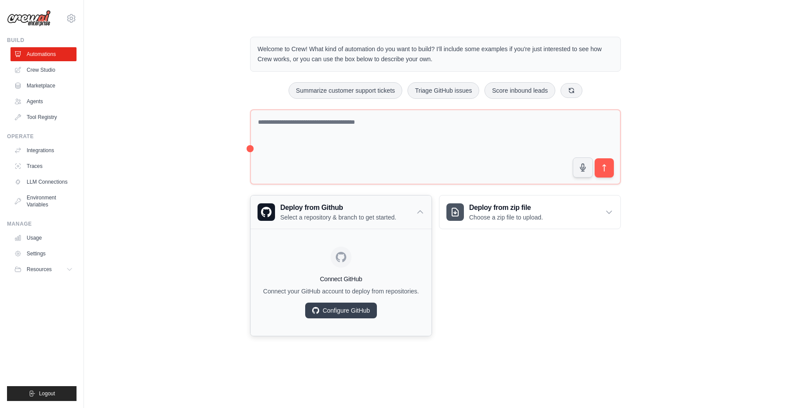
click at [419, 216] on icon at bounding box center [420, 212] width 9 height 9
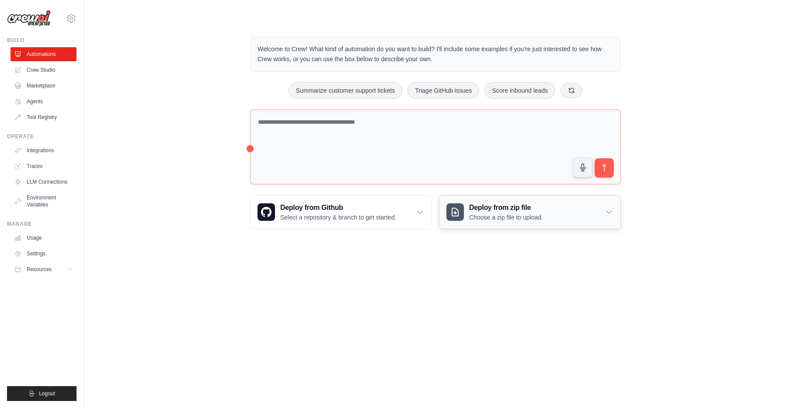
click at [509, 215] on p "Choose a zip file to upload." at bounding box center [506, 217] width 74 height 9
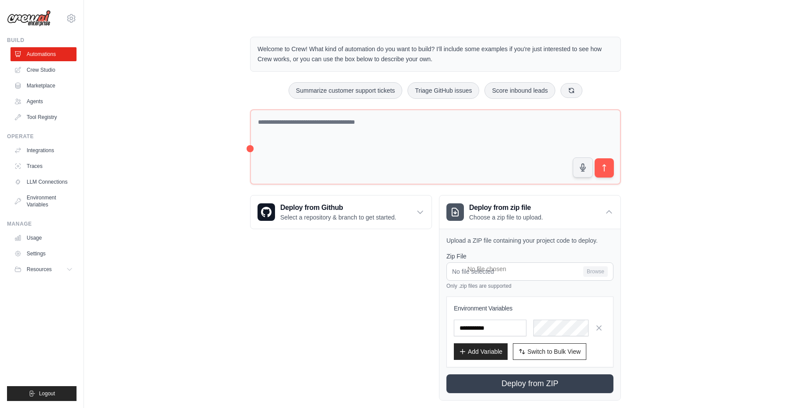
scroll to position [15, 0]
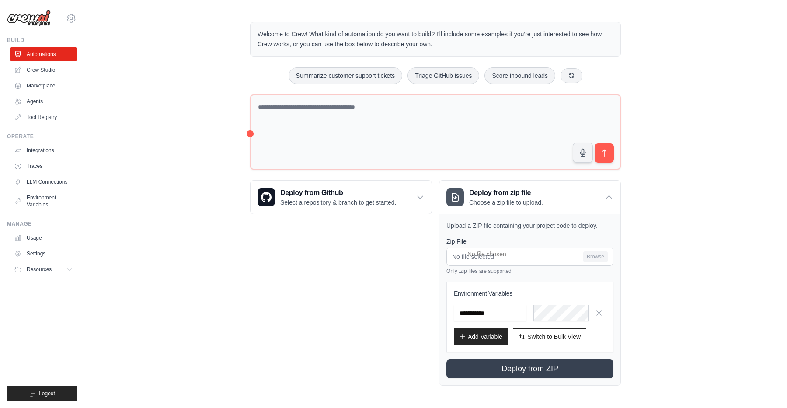
click at [413, 282] on div "Deploy from Github Select a repository & branch to get started. Connect GitHub …" at bounding box center [341, 283] width 182 height 206
click at [513, 196] on h3 "Deploy from zip file" at bounding box center [506, 193] width 74 height 10
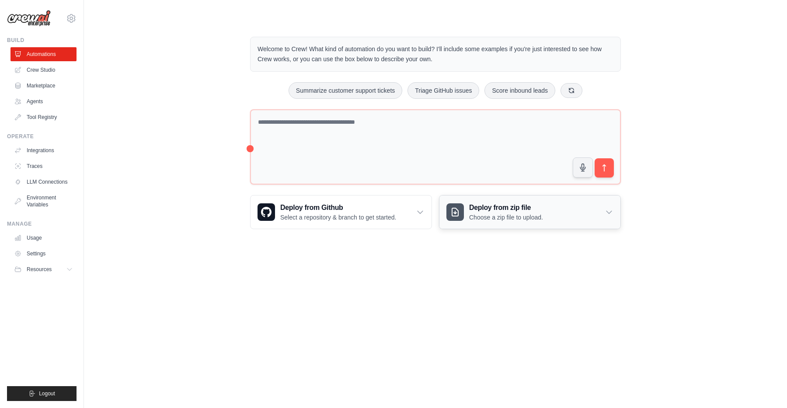
scroll to position [0, 0]
click at [513, 218] on p "Choose a zip file to upload." at bounding box center [506, 217] width 74 height 9
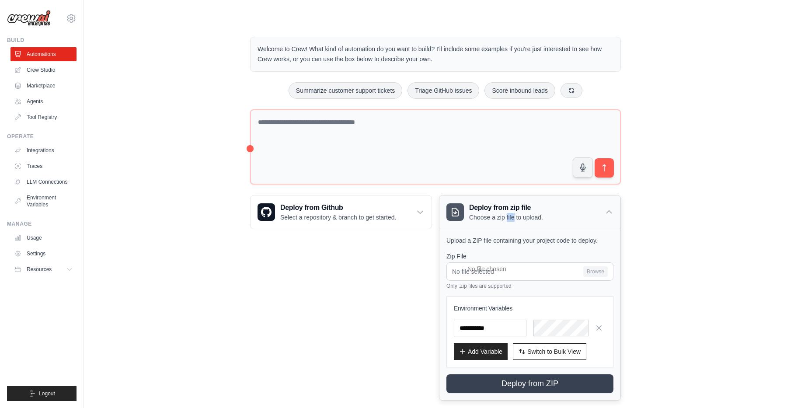
click at [513, 218] on p "Choose a zip file to upload." at bounding box center [506, 217] width 74 height 9
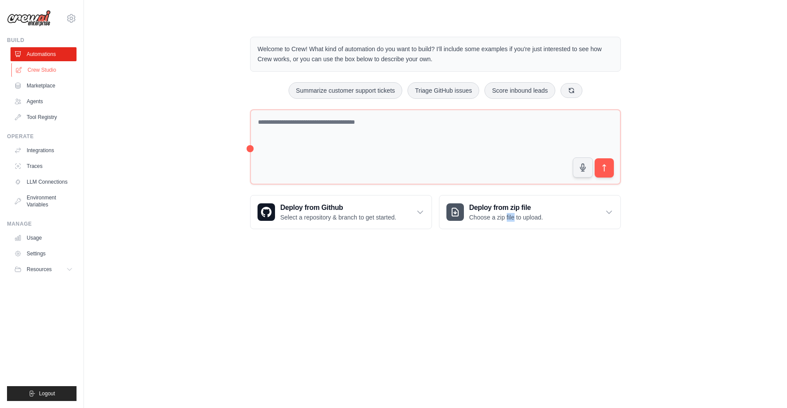
click at [48, 76] on link "Crew Studio" at bounding box center [44, 70] width 66 height 14
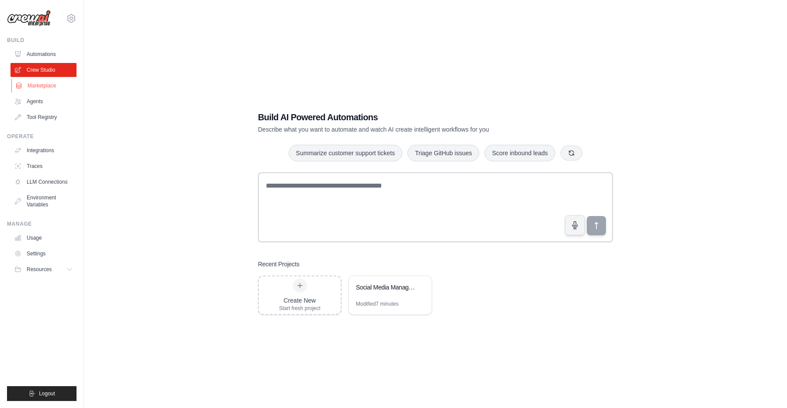
click at [45, 84] on link "Marketplace" at bounding box center [44, 86] width 66 height 14
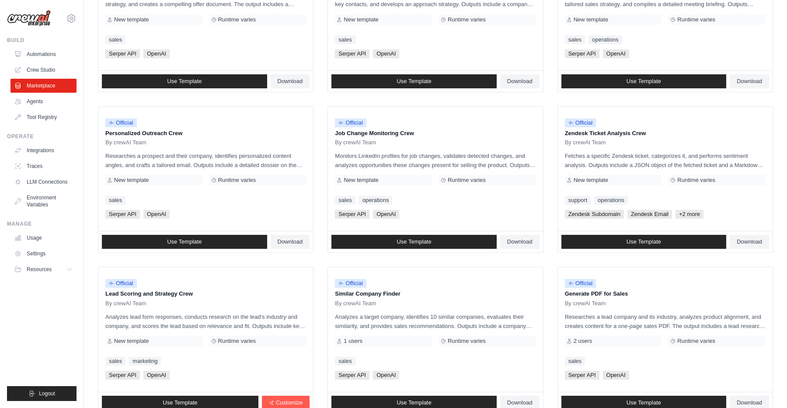
scroll to position [402, 0]
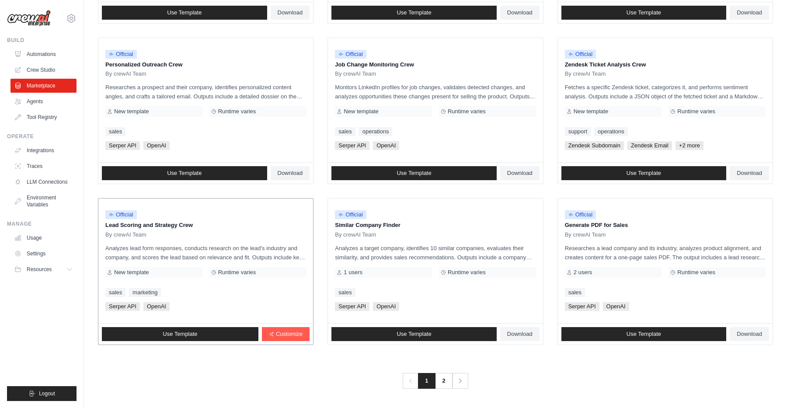
click at [228, 300] on div "Official Lead Scoring and Strategy Crew By crewAI Team Analyzes lead form respo…" at bounding box center [205, 261] width 215 height 125
click at [171, 230] on div "Official Lead Scoring and Strategy Crew By crewAI Team" at bounding box center [205, 222] width 201 height 33
click at [165, 224] on p "Lead Scoring and Strategy Crew" at bounding box center [205, 225] width 201 height 9
click at [162, 210] on div "Official" at bounding box center [205, 215] width 201 height 12
click at [196, 317] on div "Official Lead Scoring and Strategy Crew By crewAI Team Analyzes lead form respo…" at bounding box center [205, 261] width 215 height 125
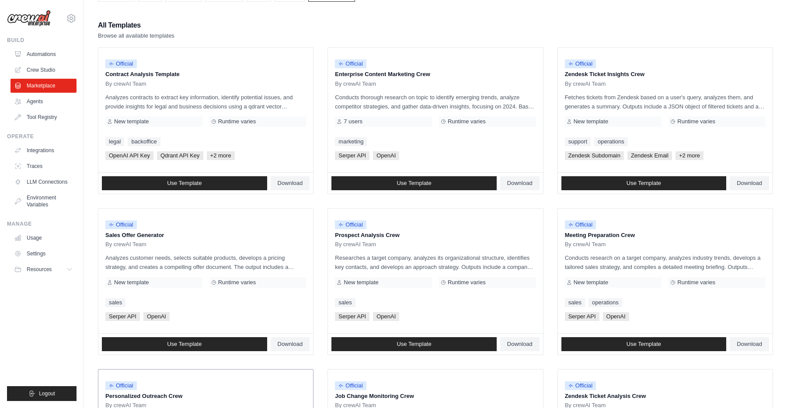
scroll to position [0, 0]
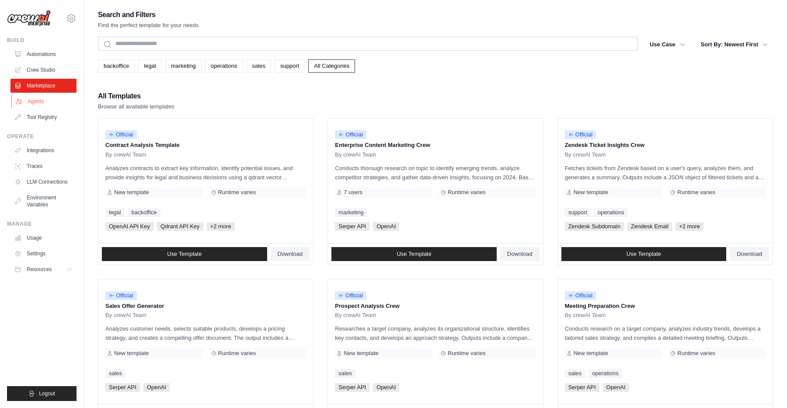
click at [36, 103] on link "Agents" at bounding box center [44, 101] width 66 height 14
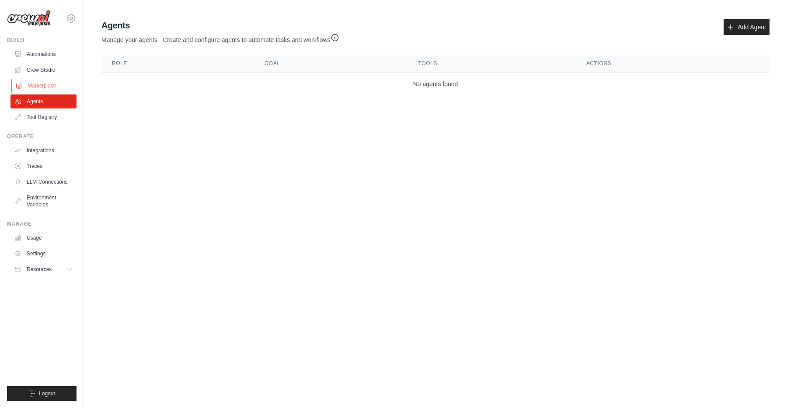
click at [42, 89] on link "Marketplace" at bounding box center [44, 86] width 66 height 14
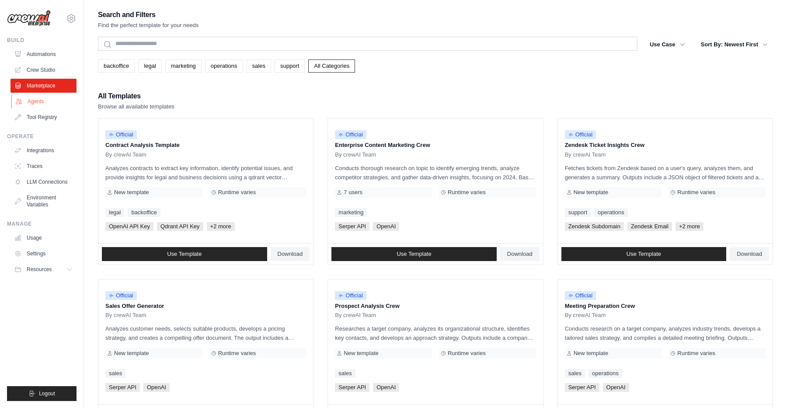
click at [33, 102] on link "Agents" at bounding box center [44, 101] width 66 height 14
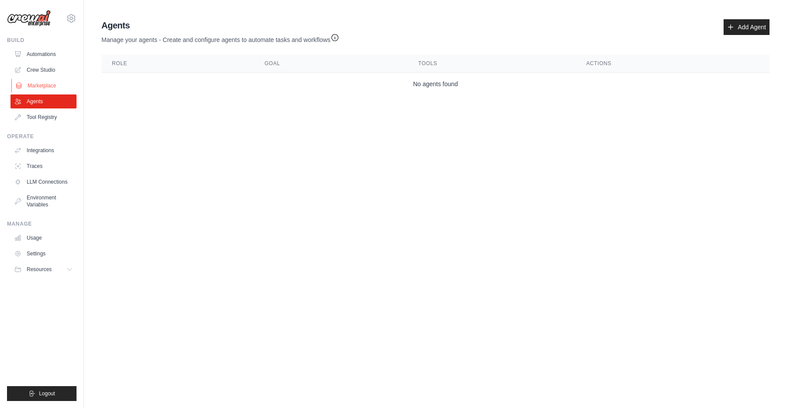
click at [42, 87] on link "Marketplace" at bounding box center [44, 86] width 66 height 14
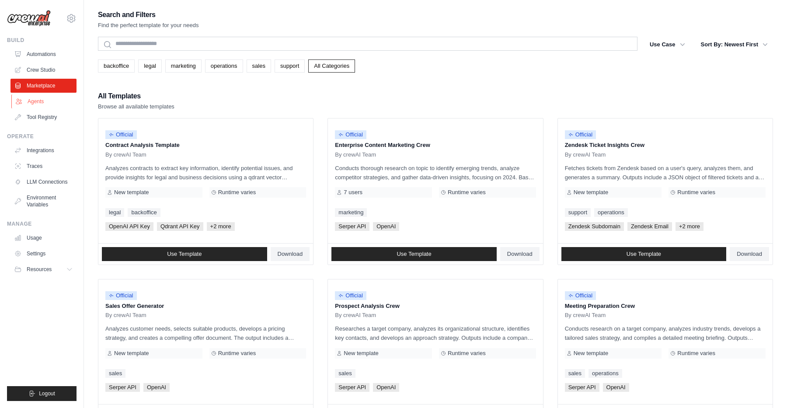
click at [36, 97] on link "Agents" at bounding box center [44, 101] width 66 height 14
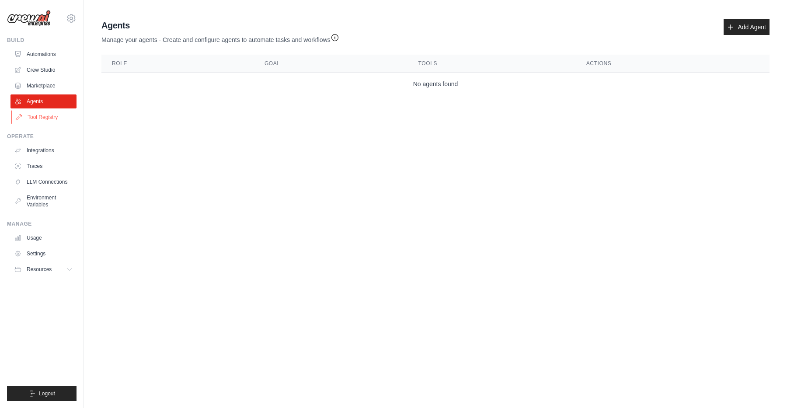
click at [42, 119] on link "Tool Registry" at bounding box center [44, 117] width 66 height 14
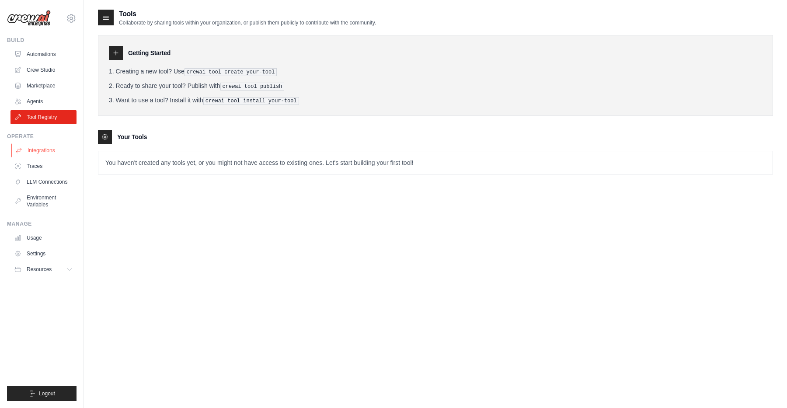
click at [47, 153] on link "Integrations" at bounding box center [44, 150] width 66 height 14
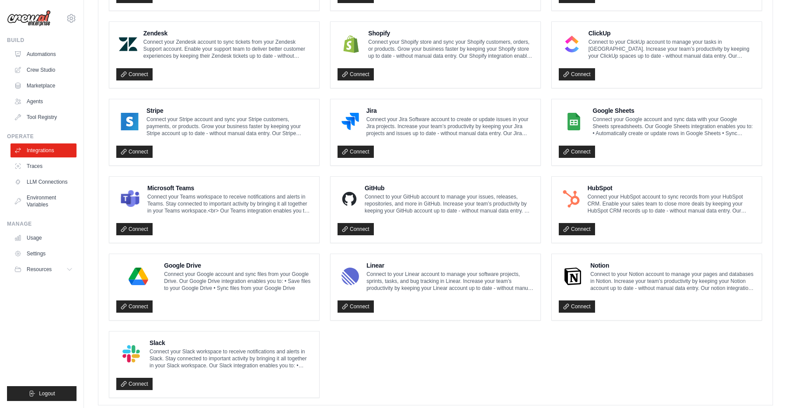
scroll to position [395, 0]
click at [44, 166] on link "Traces" at bounding box center [44, 166] width 66 height 14
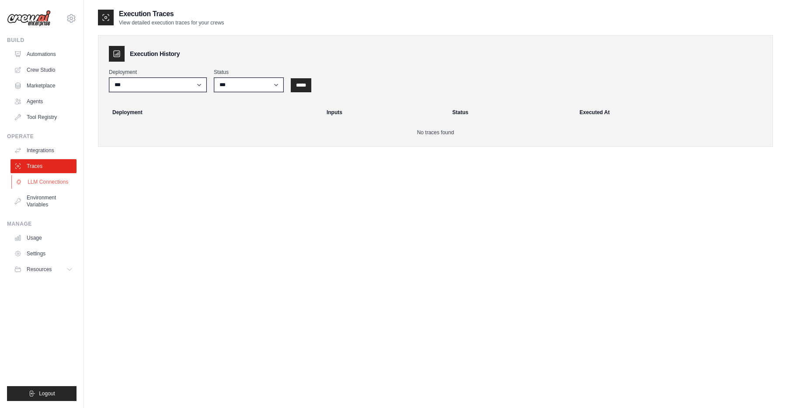
click at [55, 187] on link "LLM Connections" at bounding box center [44, 182] width 66 height 14
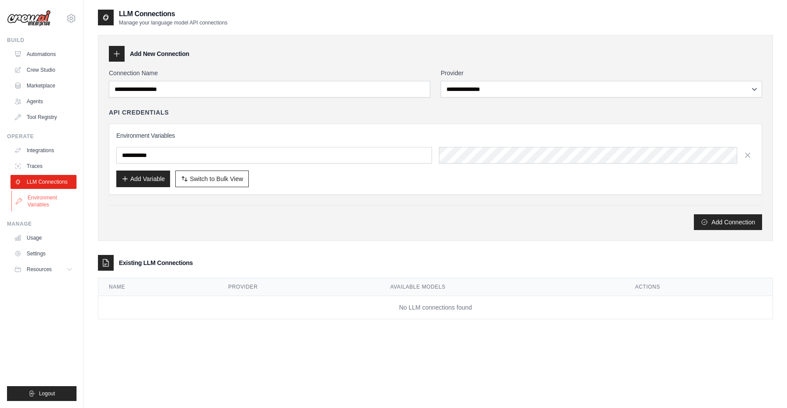
click at [52, 200] on link "Environment Variables" at bounding box center [44, 201] width 66 height 21
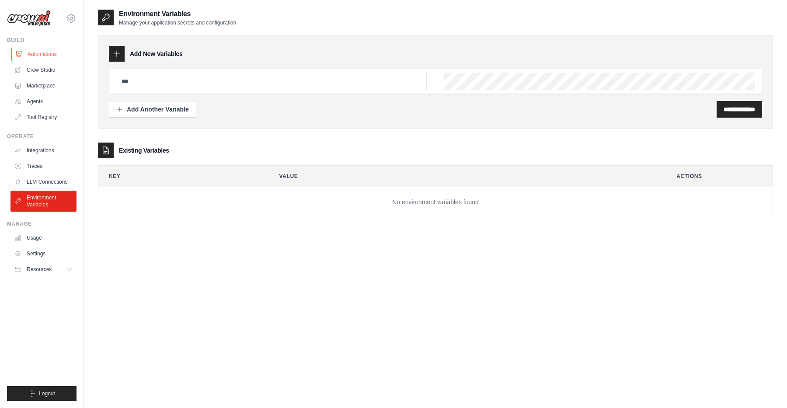
click at [41, 59] on link "Automations" at bounding box center [44, 54] width 66 height 14
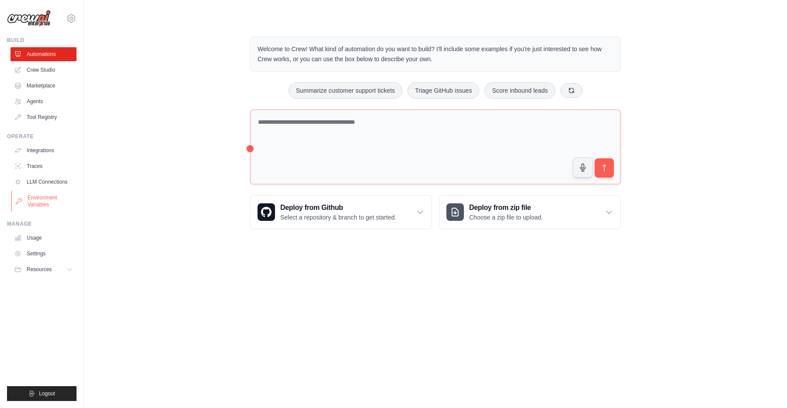
click at [48, 196] on link "Environment Variables" at bounding box center [44, 201] width 66 height 21
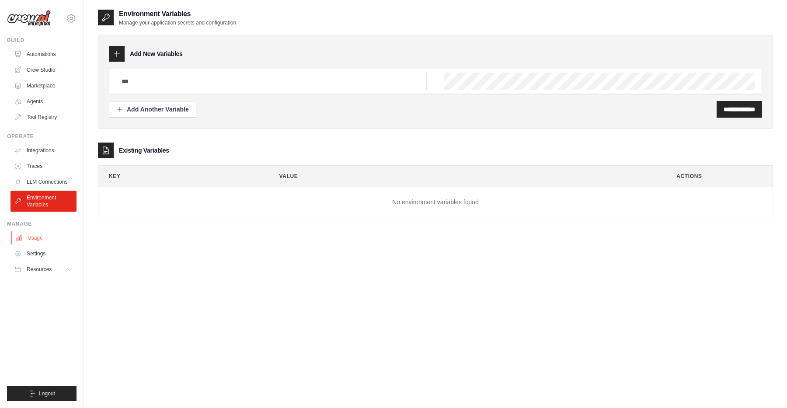
click at [42, 242] on link "Usage" at bounding box center [44, 238] width 66 height 14
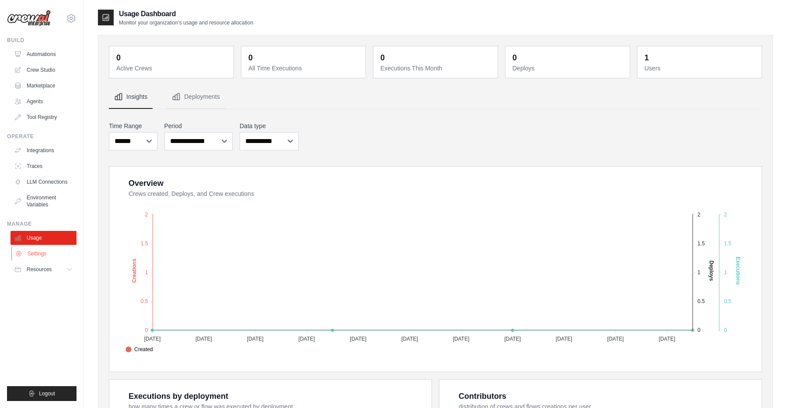
click at [45, 255] on link "Settings" at bounding box center [44, 254] width 66 height 14
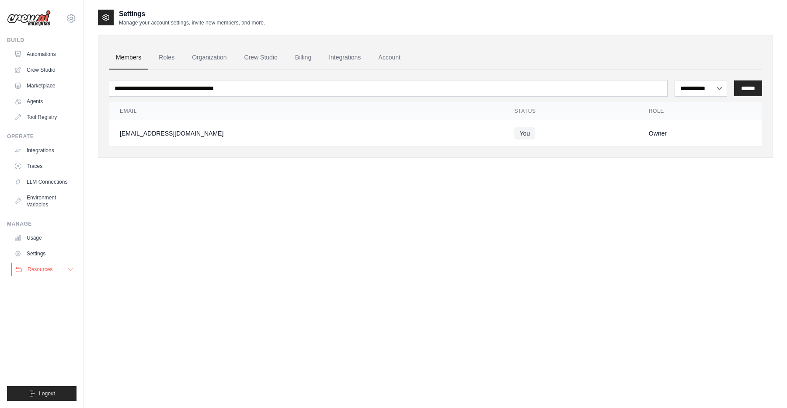
click at [57, 269] on button "Resources" at bounding box center [44, 269] width 66 height 14
click at [26, 58] on link "Automations" at bounding box center [44, 54] width 66 height 14
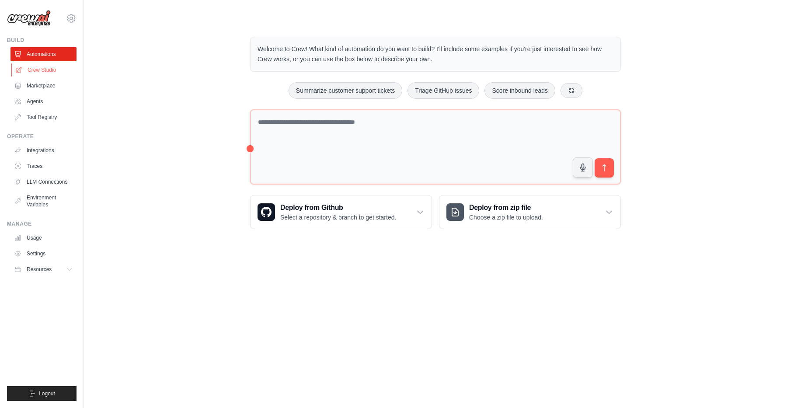
click at [50, 73] on link "Crew Studio" at bounding box center [44, 70] width 66 height 14
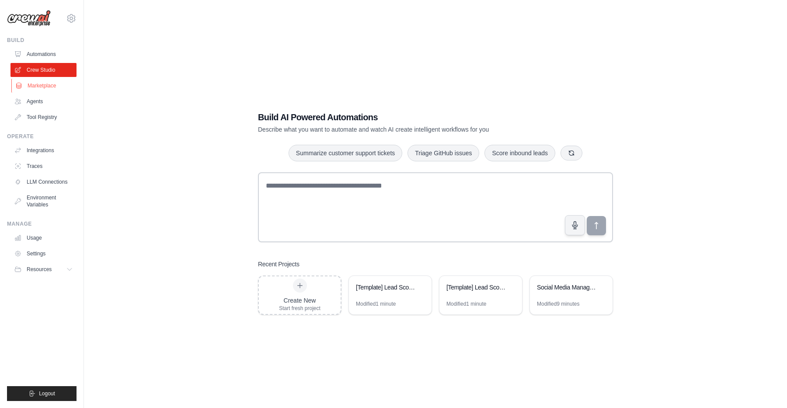
click at [49, 86] on link "Marketplace" at bounding box center [44, 86] width 66 height 14
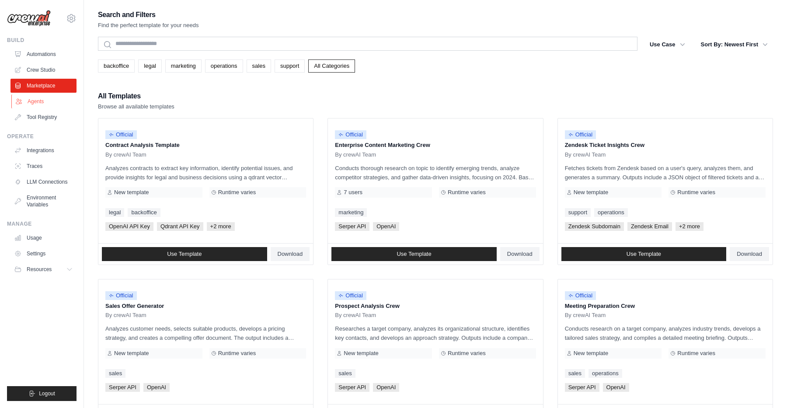
click at [49, 102] on link "Agents" at bounding box center [44, 101] width 66 height 14
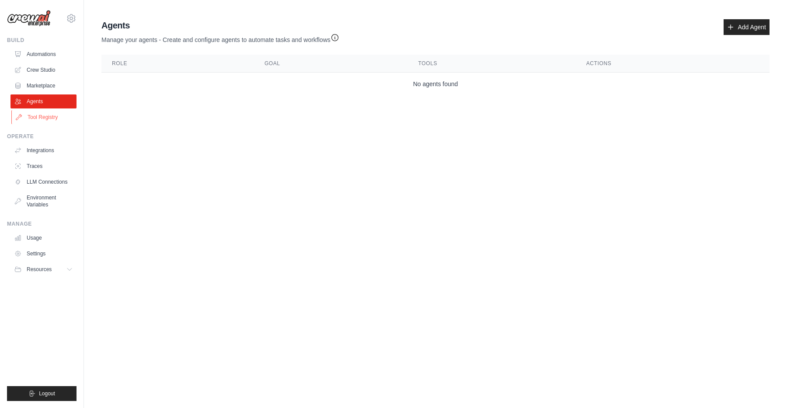
click at [53, 117] on link "Tool Registry" at bounding box center [44, 117] width 66 height 14
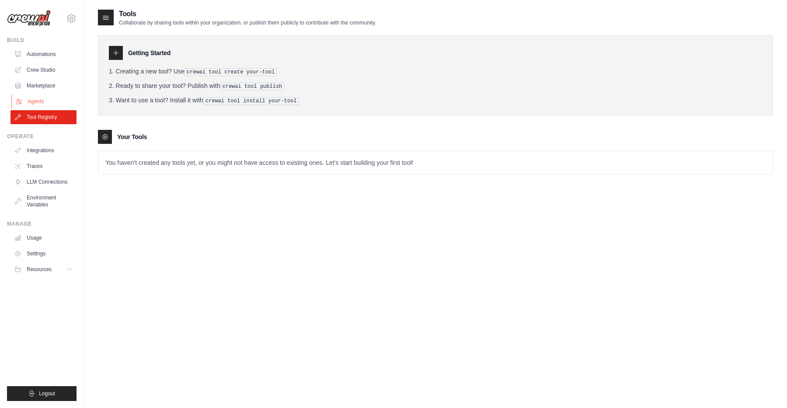
click at [44, 103] on link "Agents" at bounding box center [44, 101] width 66 height 14
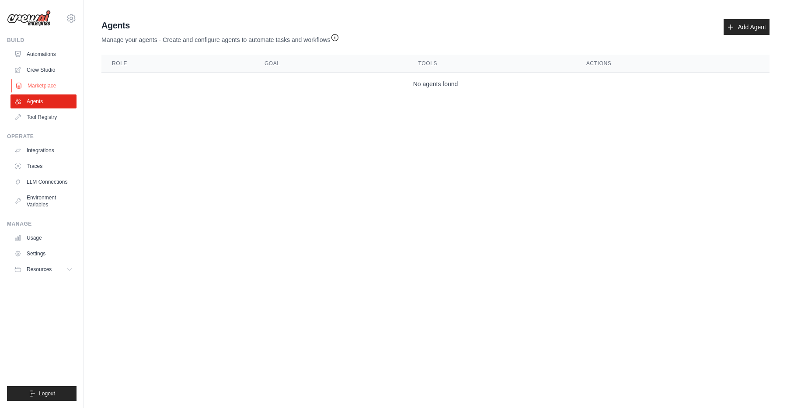
click at [46, 85] on link "Marketplace" at bounding box center [44, 86] width 66 height 14
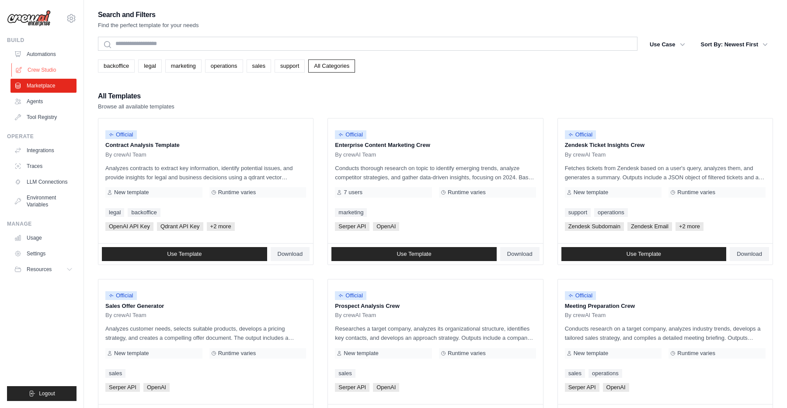
click at [46, 66] on link "Crew Studio" at bounding box center [44, 70] width 66 height 14
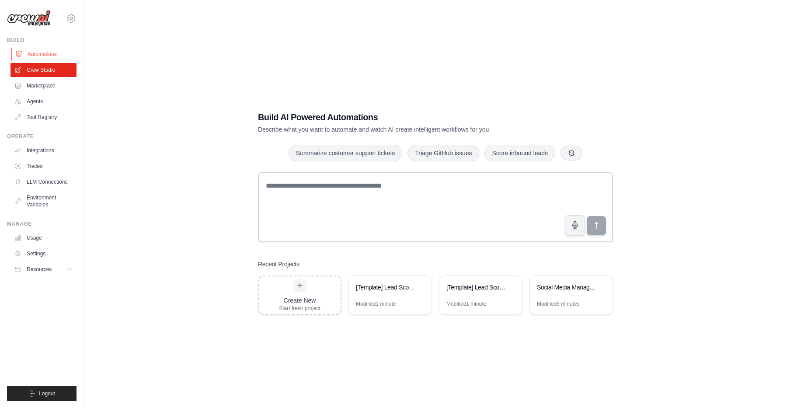
click at [45, 56] on link "Automations" at bounding box center [44, 54] width 66 height 14
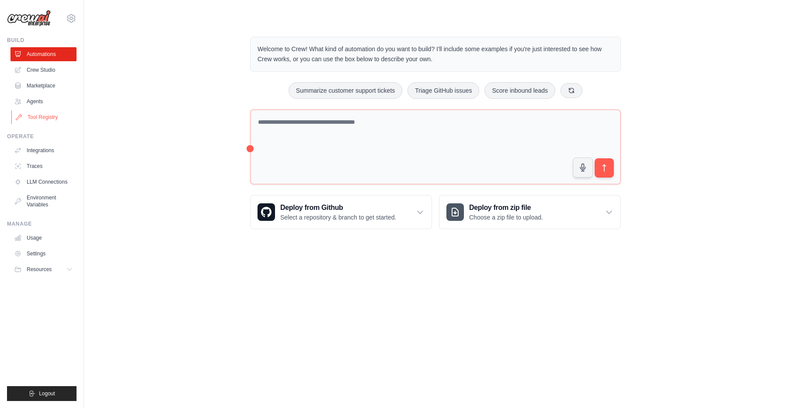
click at [41, 117] on link "Tool Registry" at bounding box center [44, 117] width 66 height 14
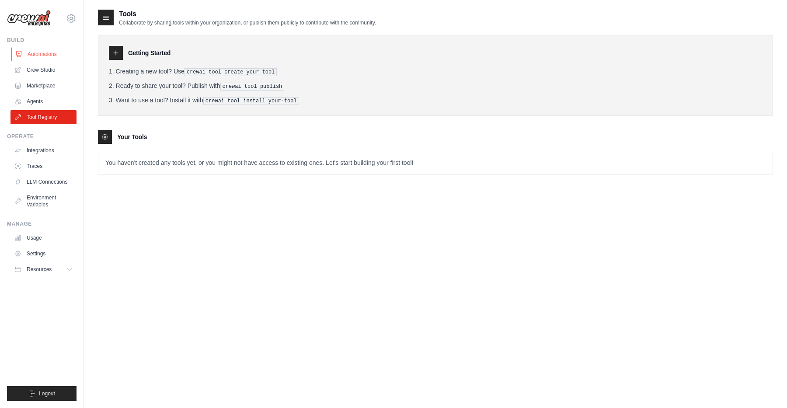
click at [45, 57] on link "Automations" at bounding box center [44, 54] width 66 height 14
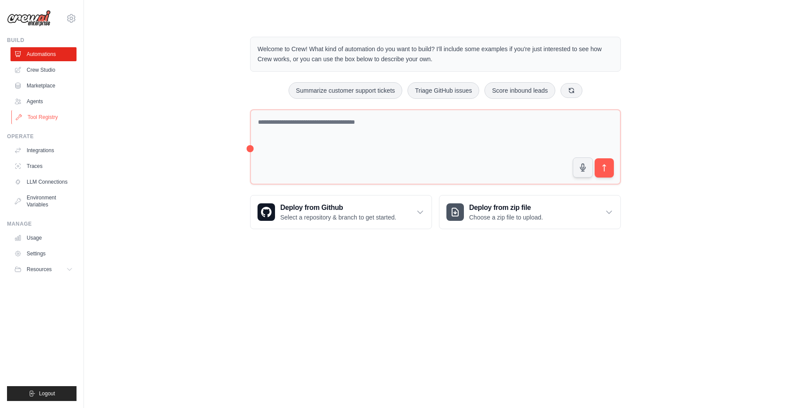
click at [45, 114] on link "Tool Registry" at bounding box center [44, 117] width 66 height 14
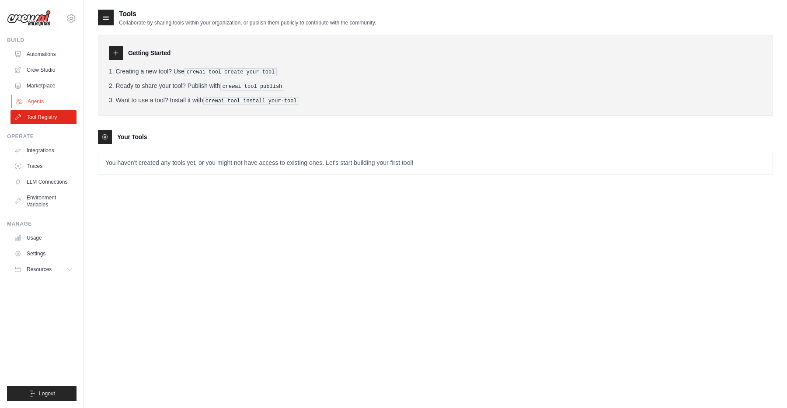
click at [61, 100] on link "Agents" at bounding box center [44, 101] width 66 height 14
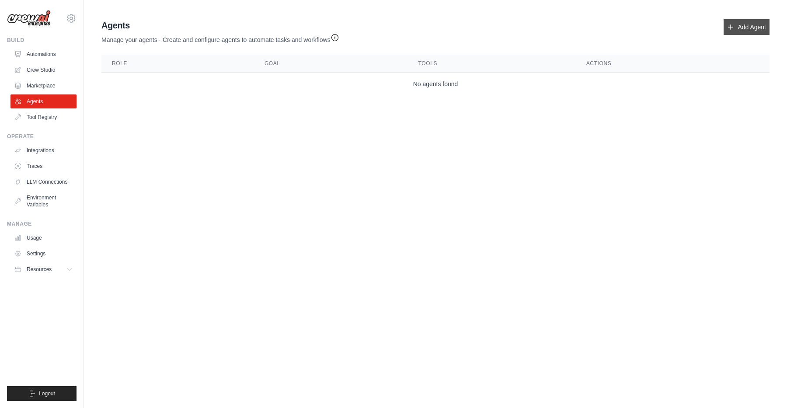
click at [747, 24] on link "Add Agent" at bounding box center [747, 27] width 46 height 16
click at [735, 32] on link "Add Agent" at bounding box center [747, 27] width 46 height 16
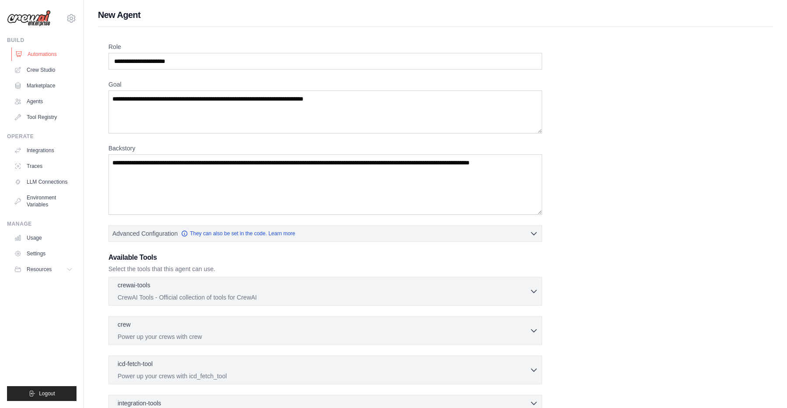
click at [42, 56] on link "Automations" at bounding box center [44, 54] width 66 height 14
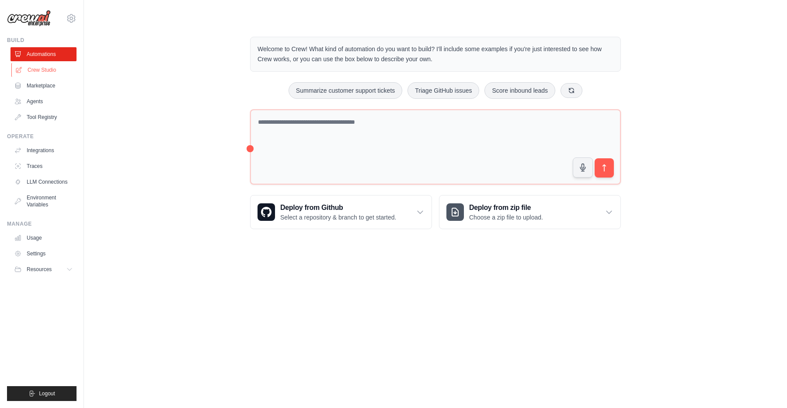
click at [45, 67] on link "Crew Studio" at bounding box center [44, 70] width 66 height 14
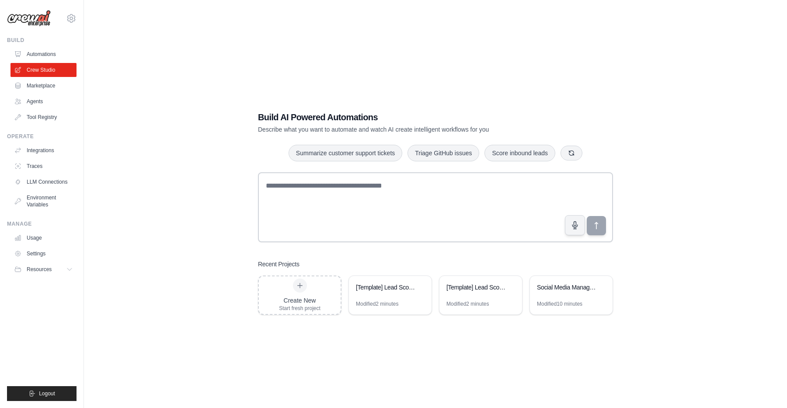
click at [42, 56] on link "Automations" at bounding box center [43, 54] width 66 height 14
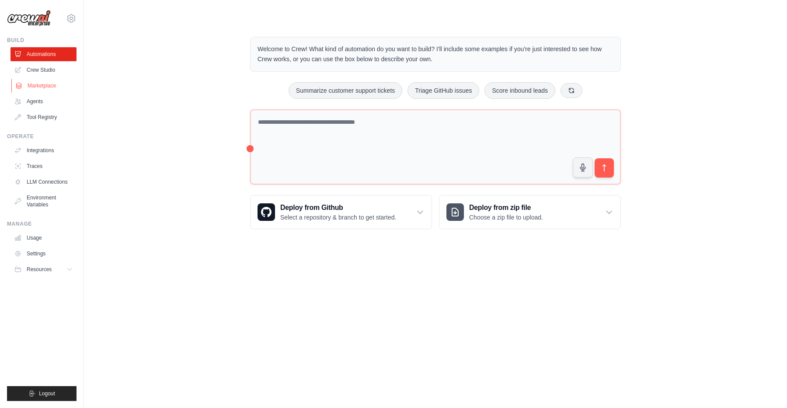
click at [41, 87] on link "Marketplace" at bounding box center [44, 86] width 66 height 14
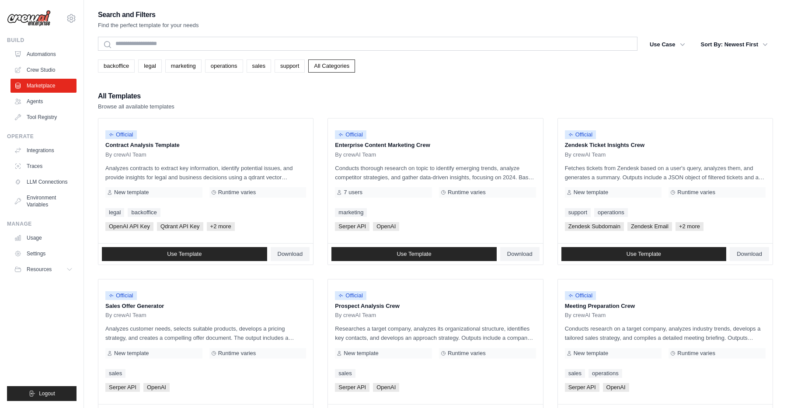
click at [43, 62] on ul "Automations Crew Studio Marketplace Agents Tool Registry" at bounding box center [43, 85] width 66 height 77
click at [42, 66] on link "Crew Studio" at bounding box center [44, 70] width 66 height 14
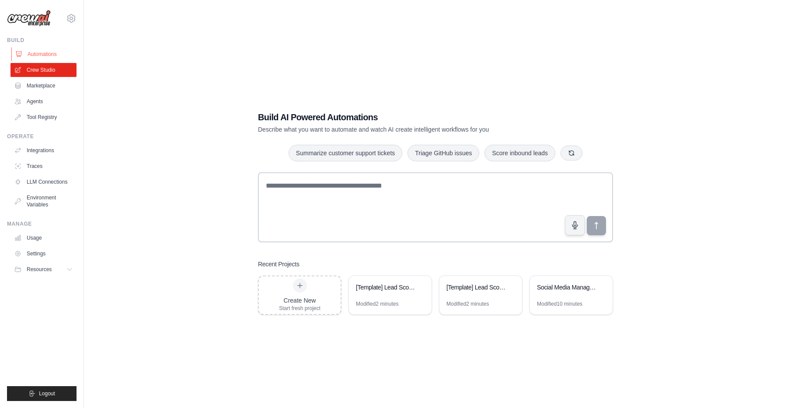
click at [41, 56] on link "Automations" at bounding box center [44, 54] width 66 height 14
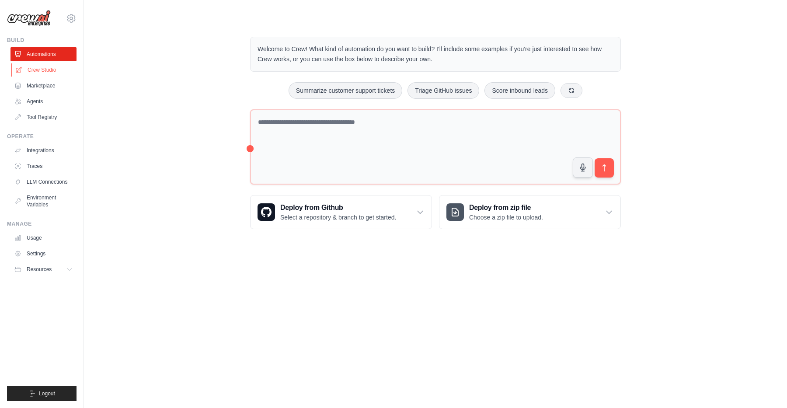
click at [52, 72] on link "Crew Studio" at bounding box center [44, 70] width 66 height 14
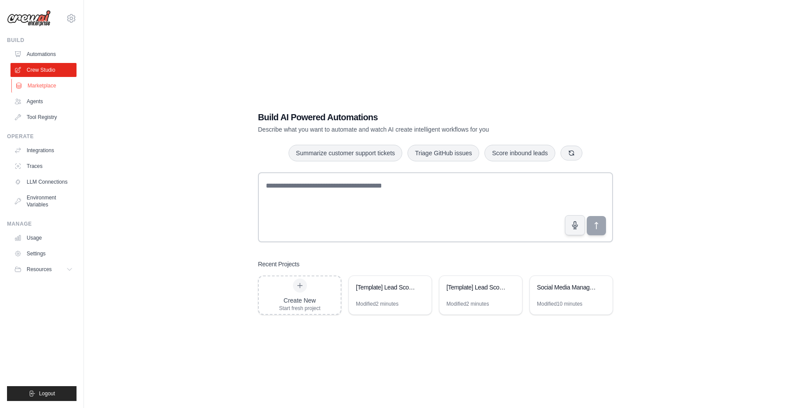
click at [39, 89] on link "Marketplace" at bounding box center [44, 86] width 66 height 14
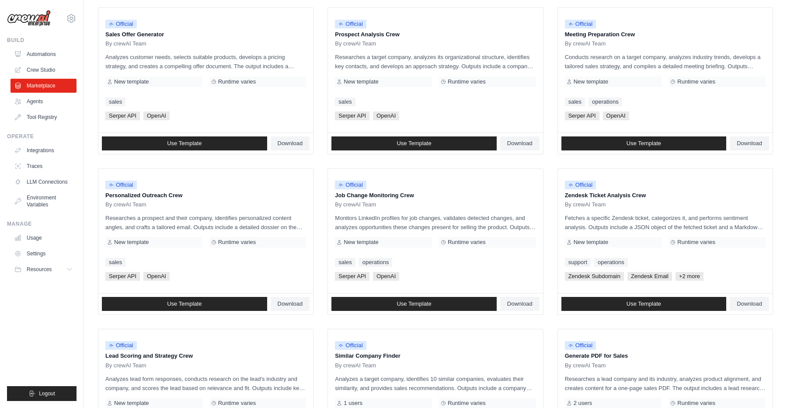
scroll to position [273, 0]
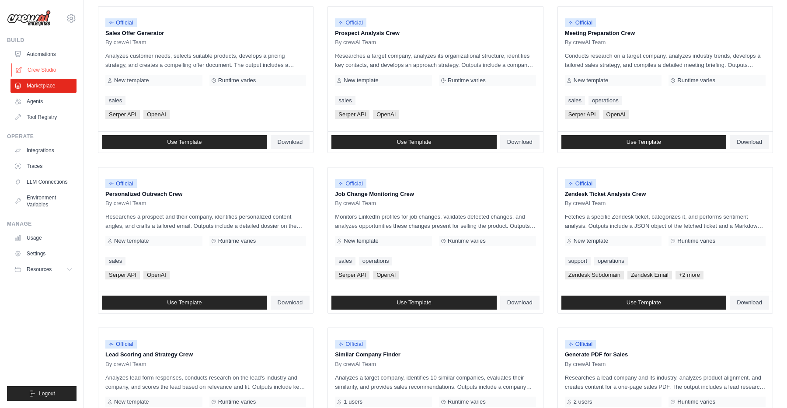
click at [49, 72] on link "Crew Studio" at bounding box center [44, 70] width 66 height 14
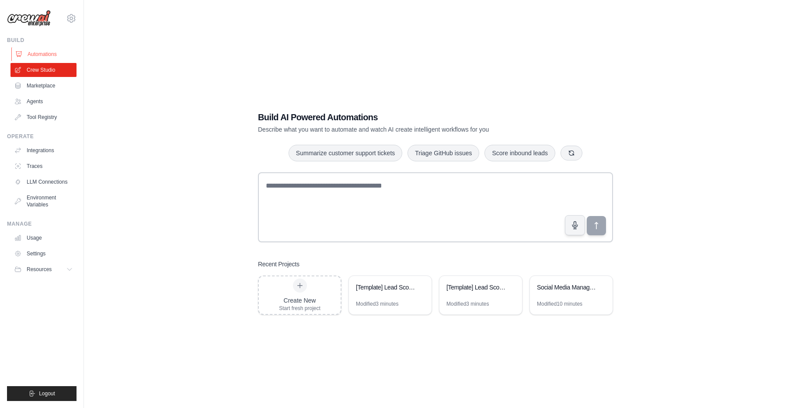
click at [41, 58] on link "Automations" at bounding box center [44, 54] width 66 height 14
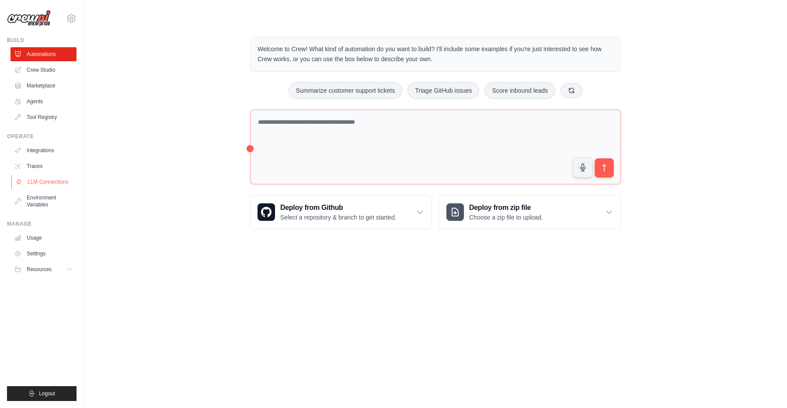
click at [38, 183] on link "LLM Connections" at bounding box center [44, 182] width 66 height 14
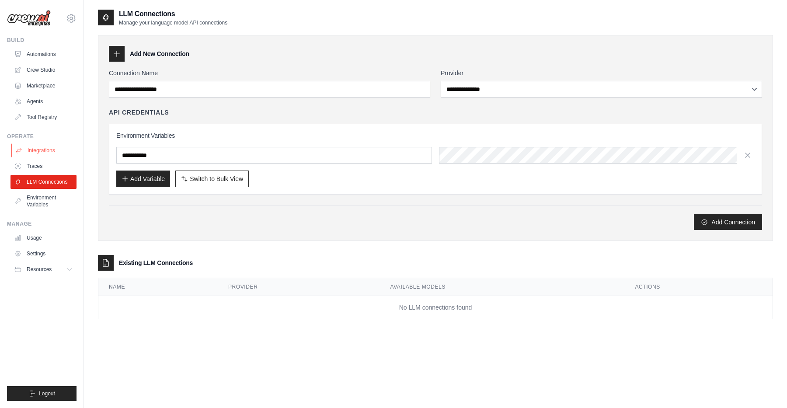
click at [38, 150] on link "Integrations" at bounding box center [44, 150] width 66 height 14
